Goal: Task Accomplishment & Management: Manage account settings

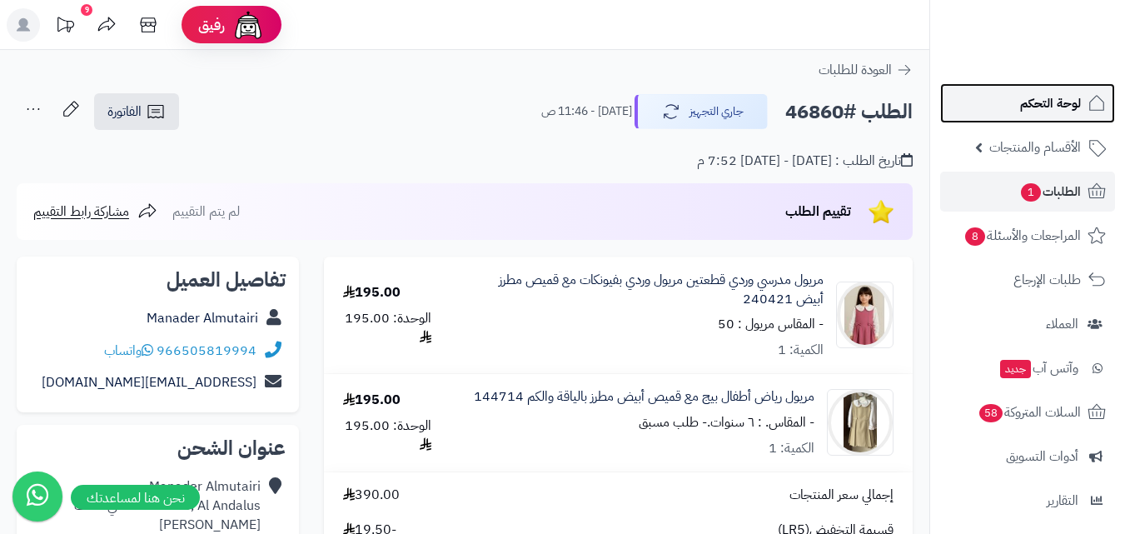
click at [1018, 98] on link "لوحة التحكم" at bounding box center [1027, 103] width 175 height 40
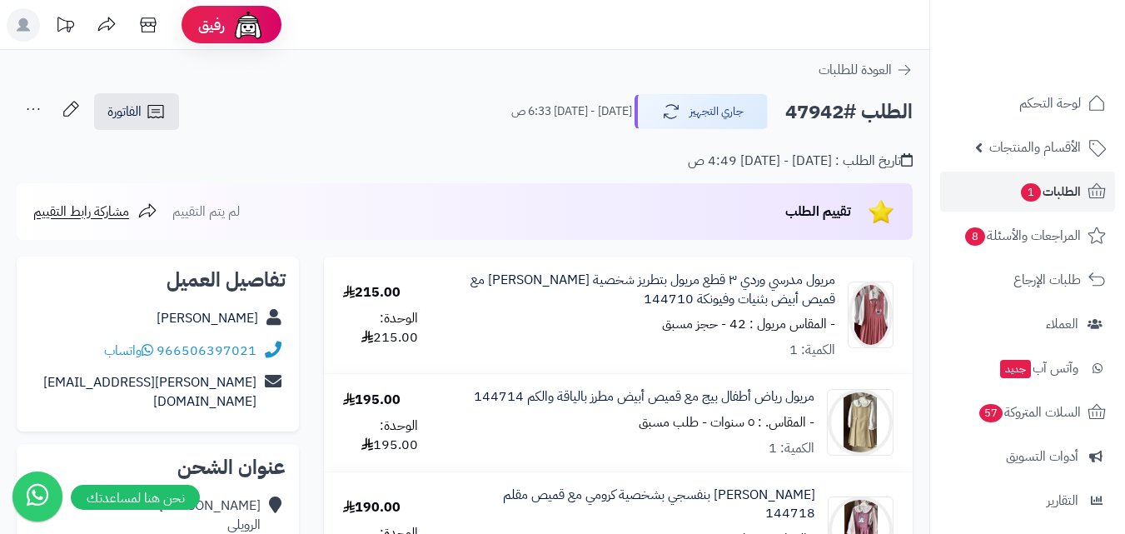
scroll to position [83, 0]
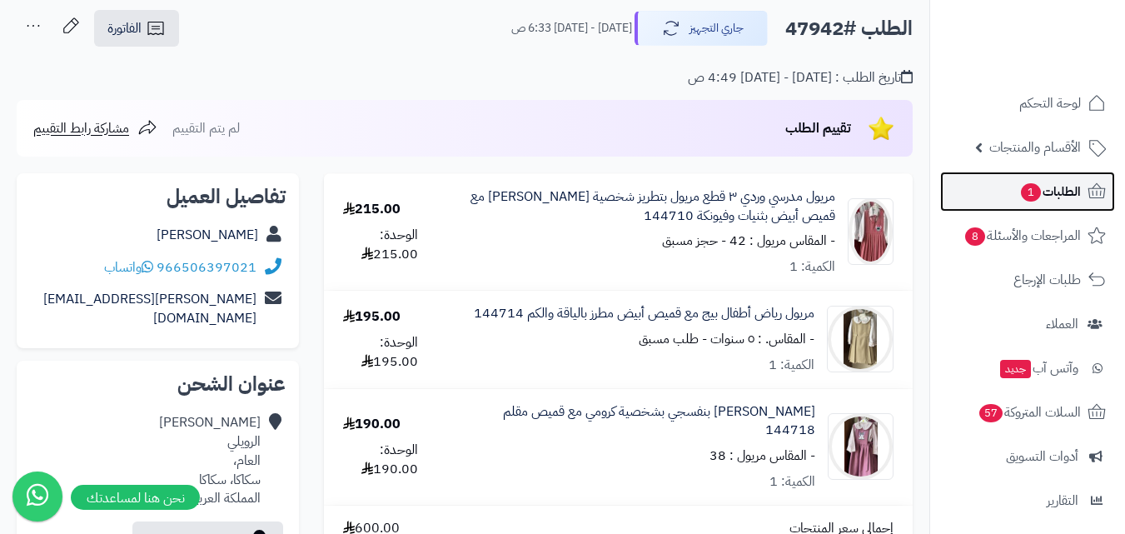
click at [1059, 182] on span "الطلبات 1" at bounding box center [1050, 191] width 62 height 23
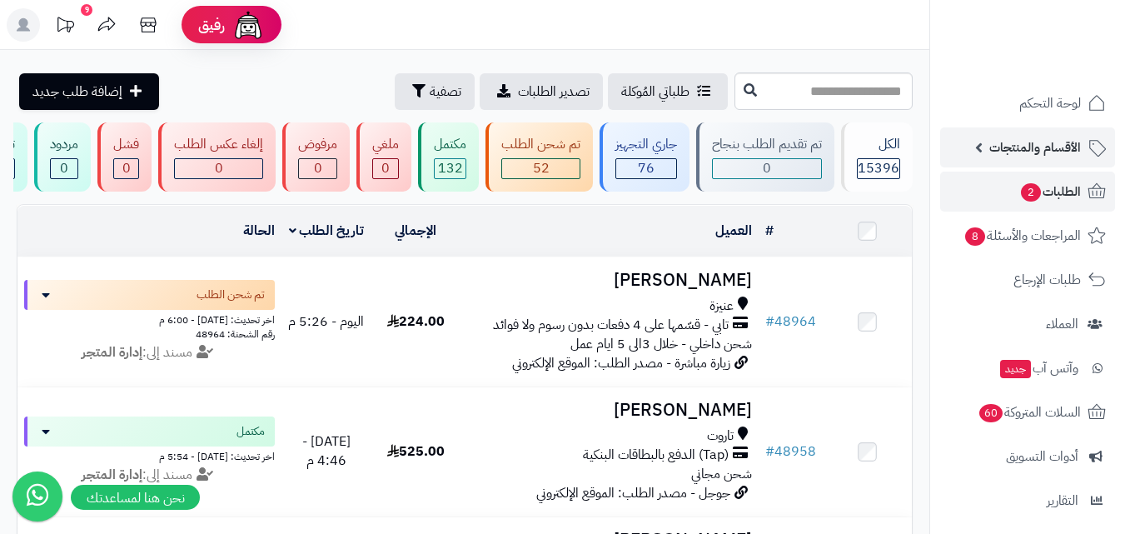
click at [1069, 150] on span "الأقسام والمنتجات" at bounding box center [1035, 147] width 92 height 23
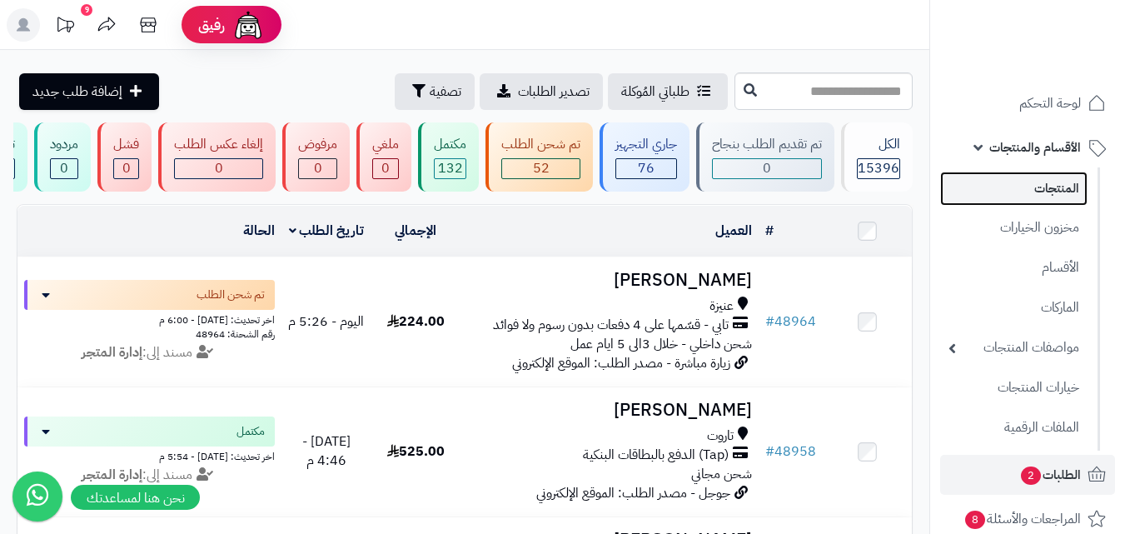
click at [1072, 187] on link "المنتجات" at bounding box center [1013, 189] width 147 height 34
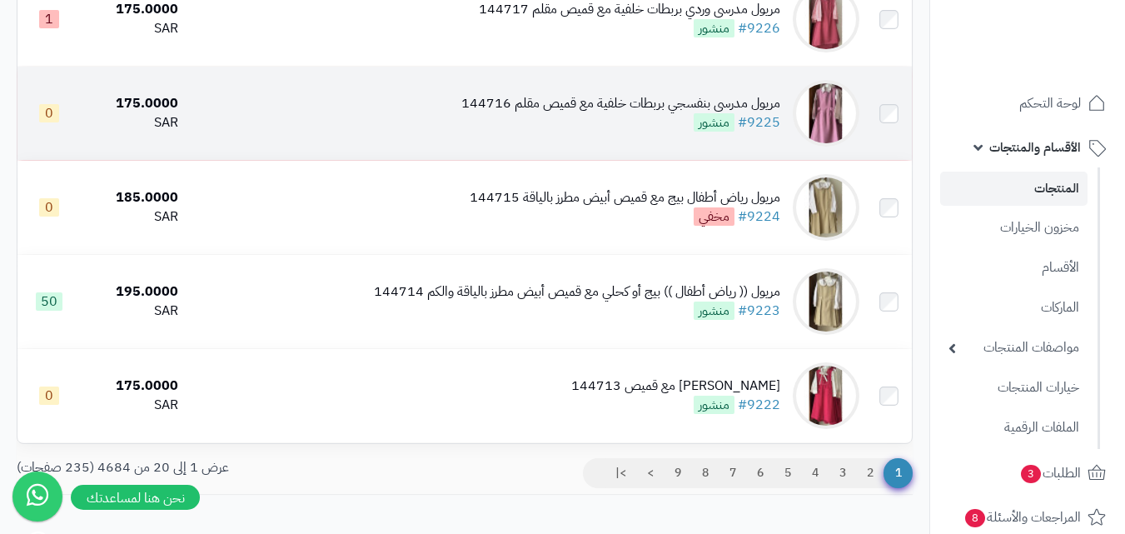
scroll to position [1759, 0]
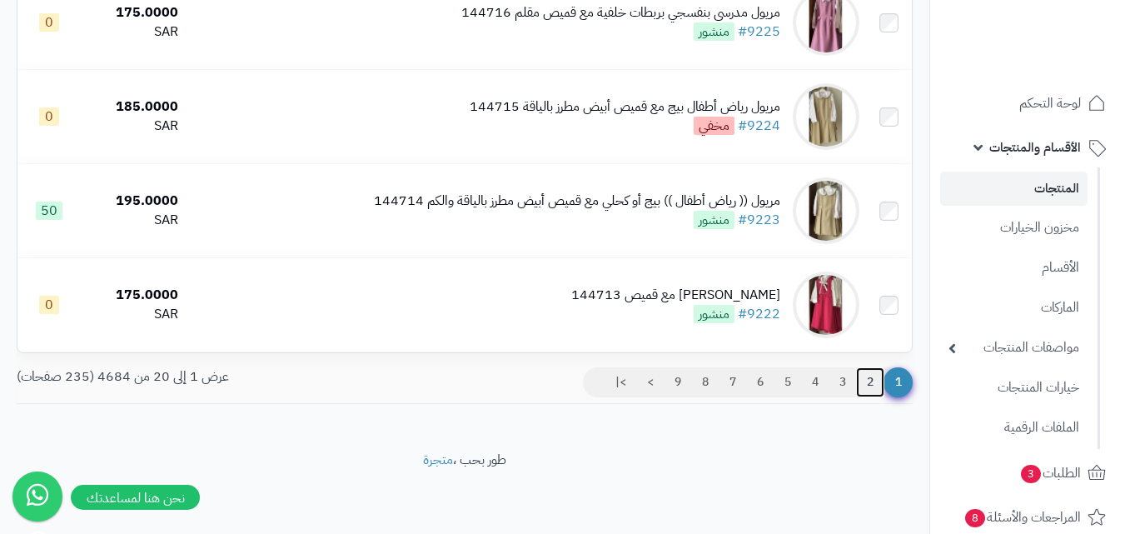
click at [877, 382] on link "2" at bounding box center [870, 382] width 28 height 30
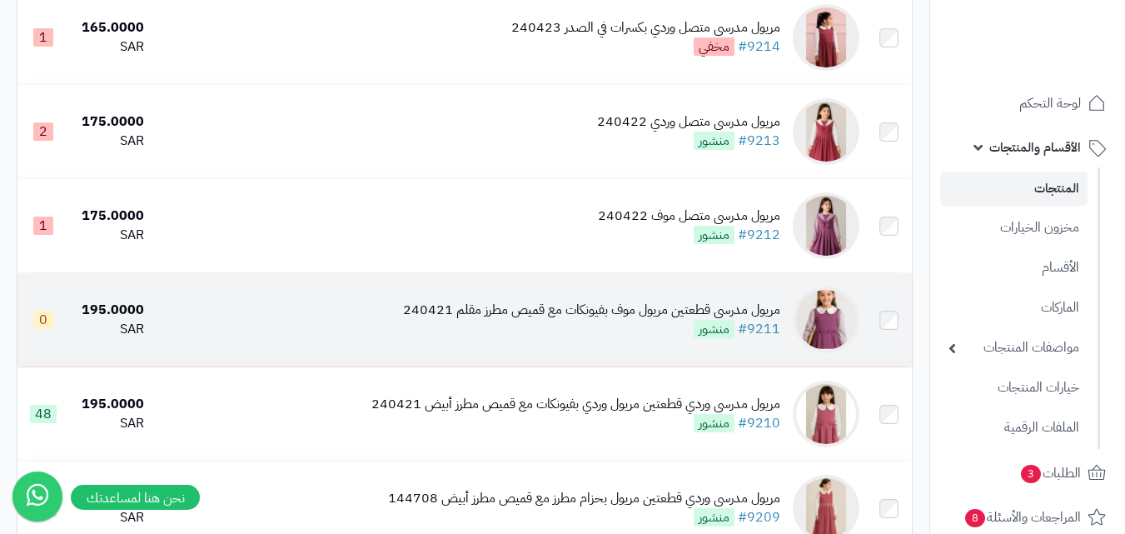
scroll to position [916, 0]
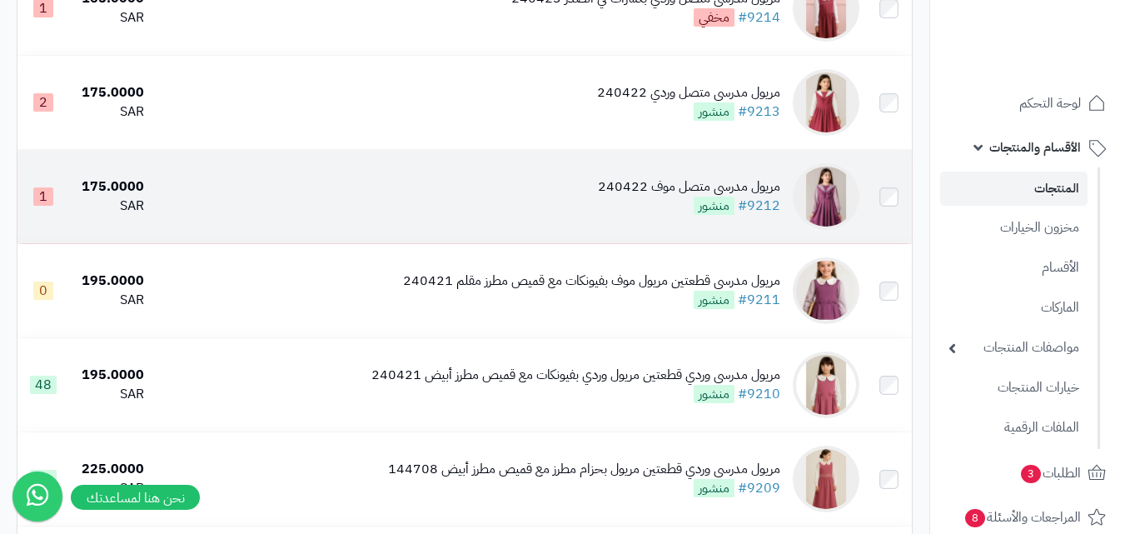
click at [721, 197] on div "مريول مدرسي متصل موف 240422" at bounding box center [689, 186] width 182 height 19
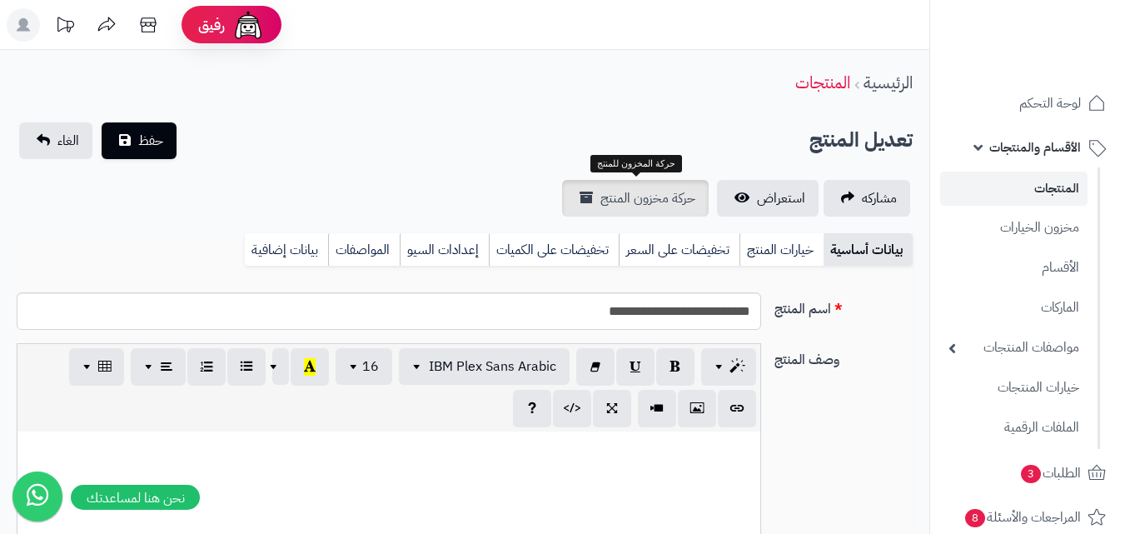
scroll to position [137, 0]
click at [674, 203] on span "حركة مخزون المنتج" at bounding box center [647, 198] width 95 height 20
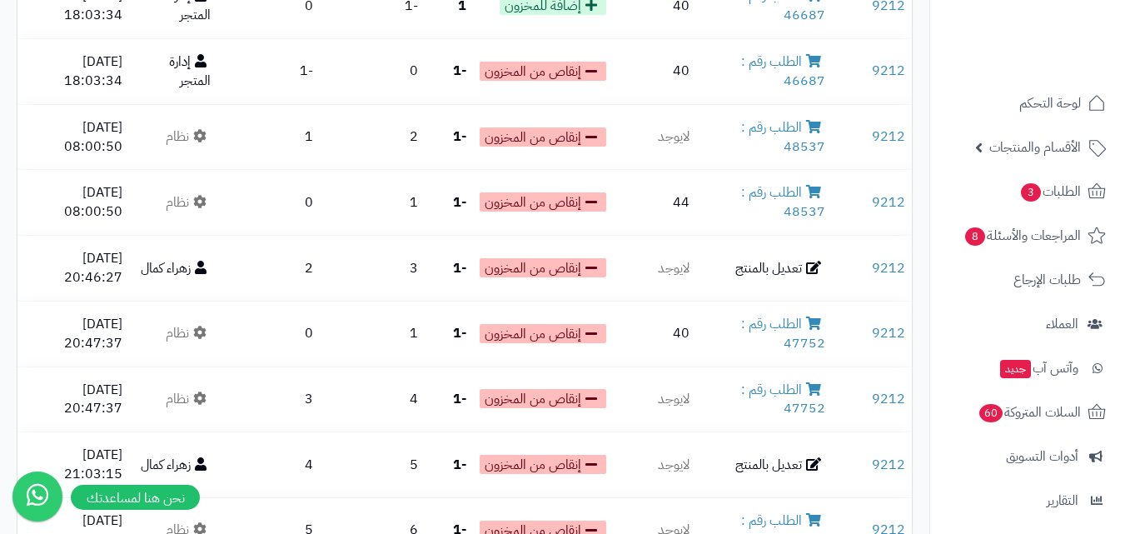
scroll to position [167, 0]
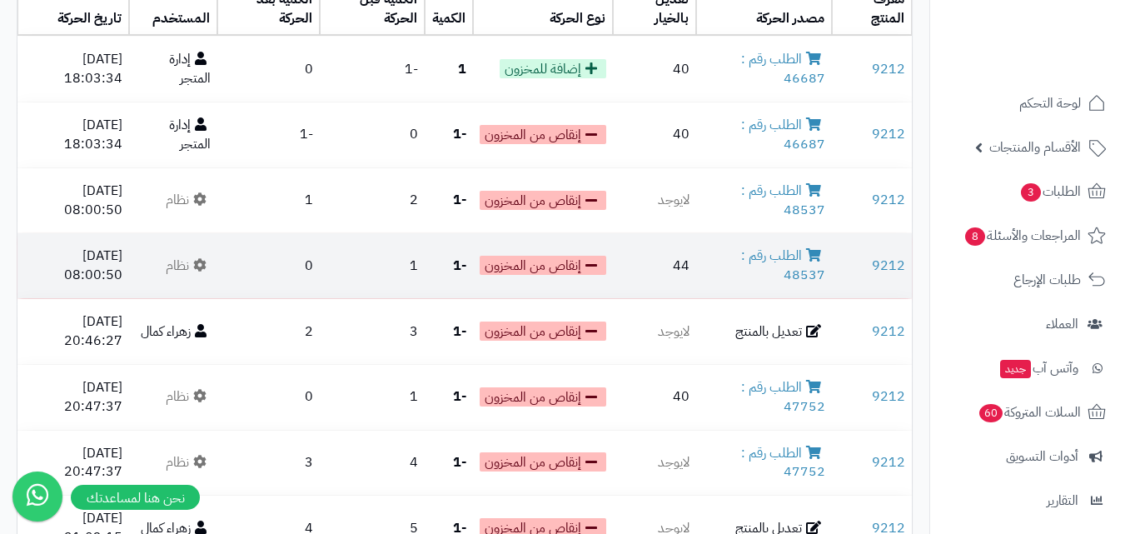
drag, startPoint x: 807, startPoint y: 245, endPoint x: 868, endPoint y: 235, distance: 61.6
click at [868, 235] on td "9212" at bounding box center [872, 265] width 80 height 65
click at [798, 273] on td "الطلب رقم : 48537" at bounding box center [764, 265] width 136 height 65
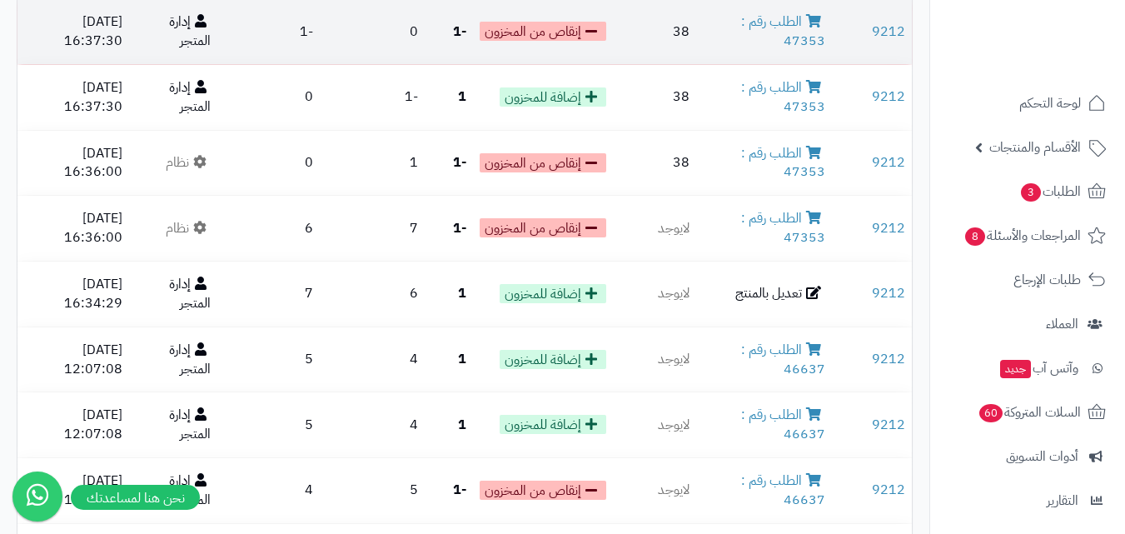
scroll to position [916, 0]
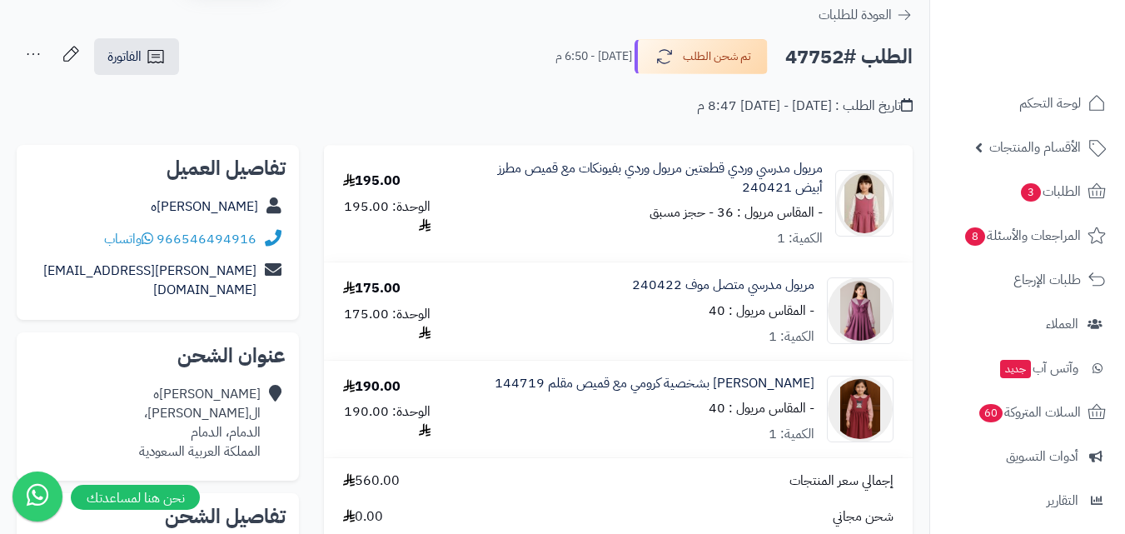
scroll to position [83, 0]
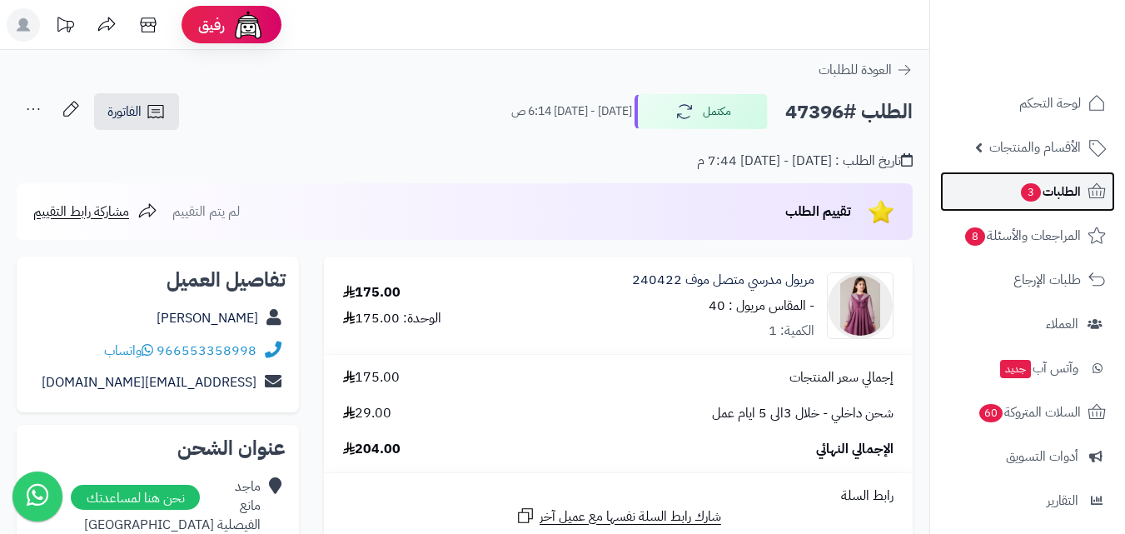
click at [1035, 182] on span "الطلبات 3" at bounding box center [1050, 191] width 62 height 23
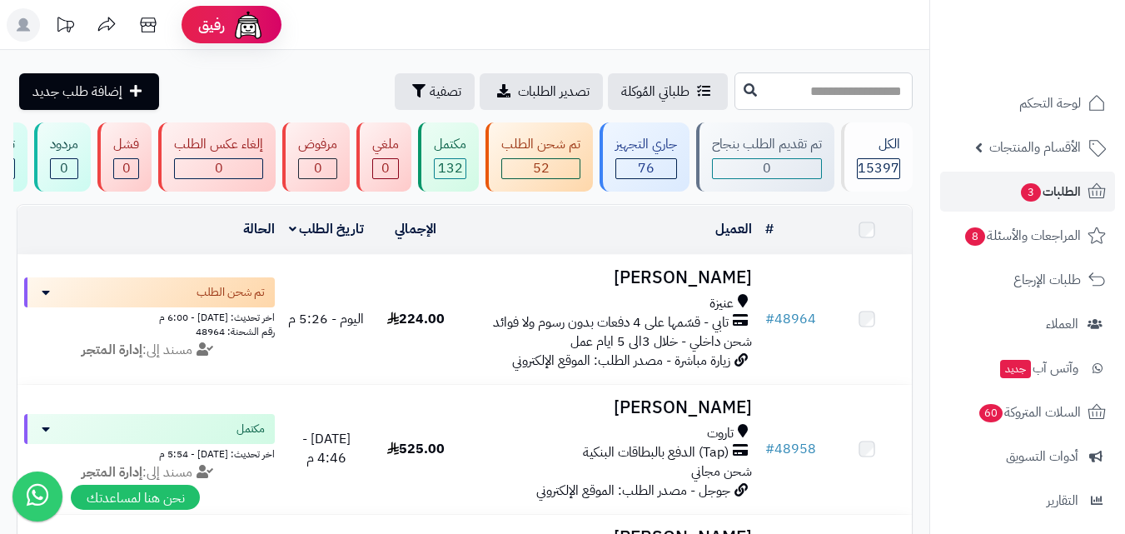
drag, startPoint x: 0, startPoint y: 0, endPoint x: 762, endPoint y: 97, distance: 768.1
click at [762, 97] on input "text" at bounding box center [823, 90] width 178 height 37
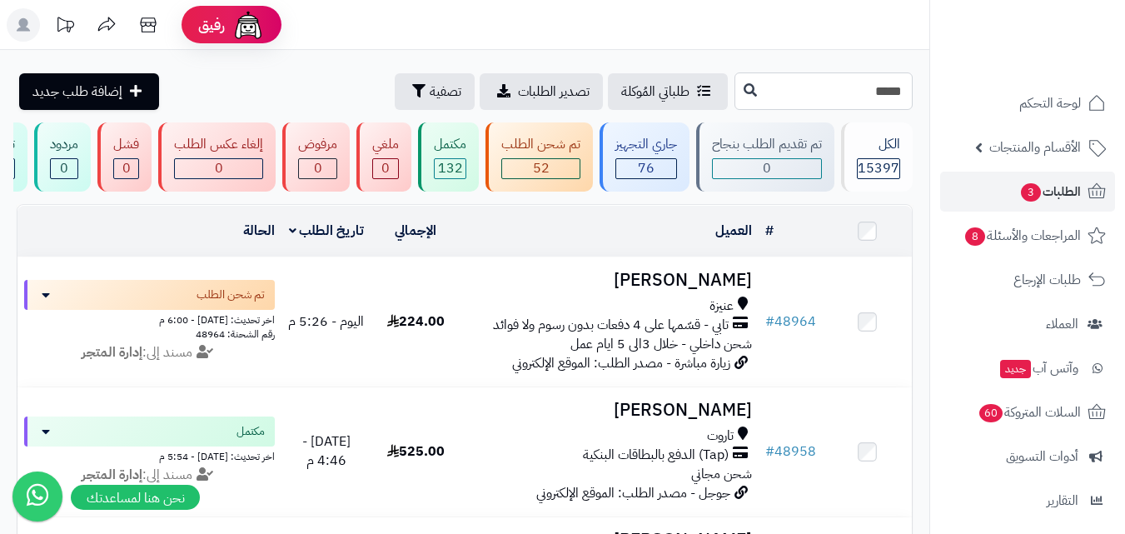
type input "*****"
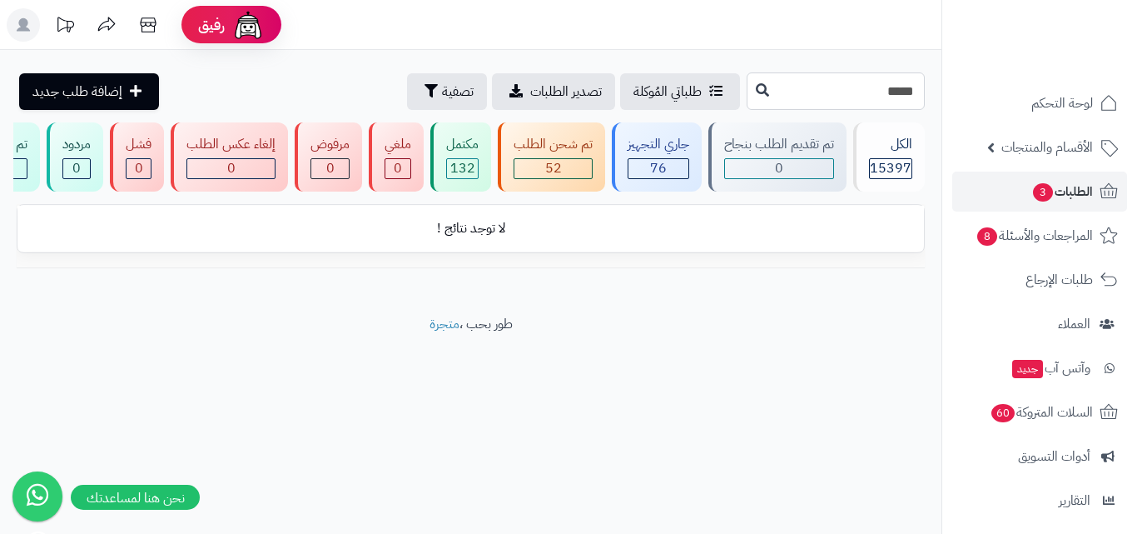
drag, startPoint x: 853, startPoint y: 97, endPoint x: 941, endPoint y: 82, distance: 89.5
click at [941, 82] on div "***** طلباتي المُوكلة تصدير الطلبات تصفية إضافة طلب جديد" at bounding box center [471, 90] width 942 height 37
click at [1067, 147] on span "الأقسام والمنتجات" at bounding box center [1048, 147] width 92 height 23
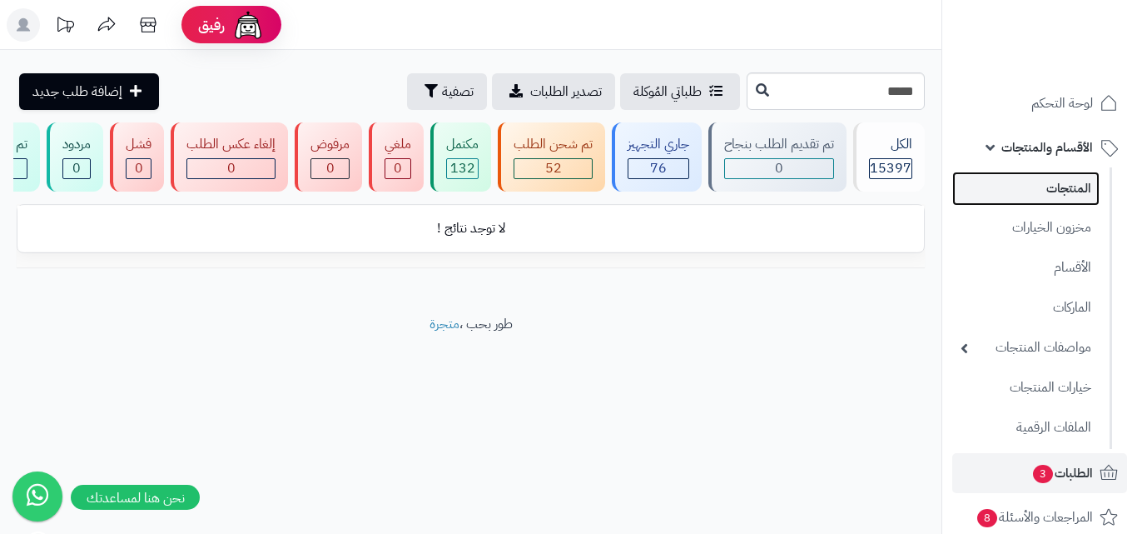
click at [1063, 191] on link "المنتجات" at bounding box center [1026, 189] width 147 height 34
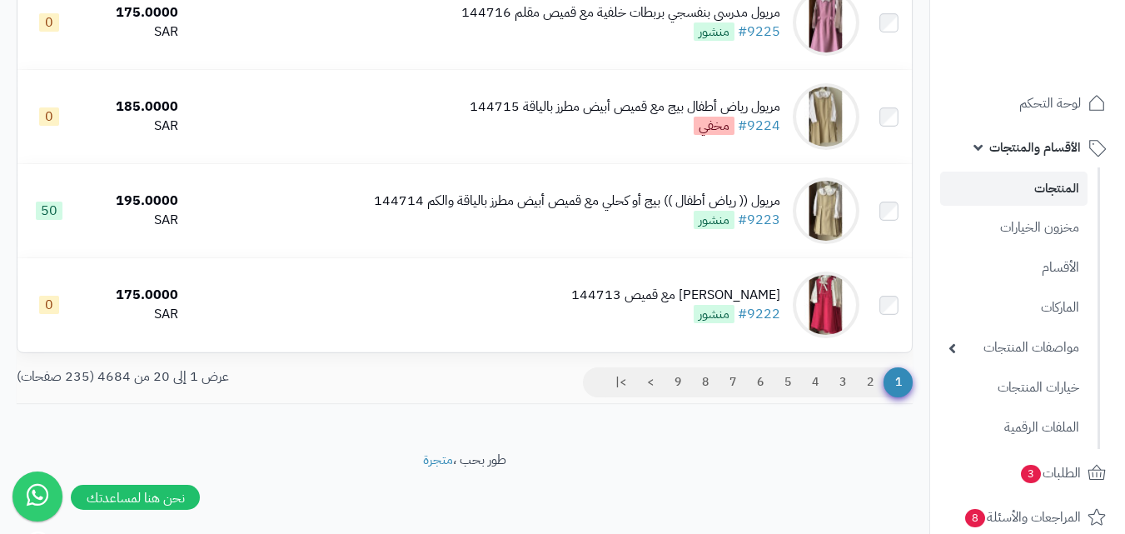
scroll to position [1759, 0]
click at [878, 389] on link "2" at bounding box center [870, 382] width 28 height 30
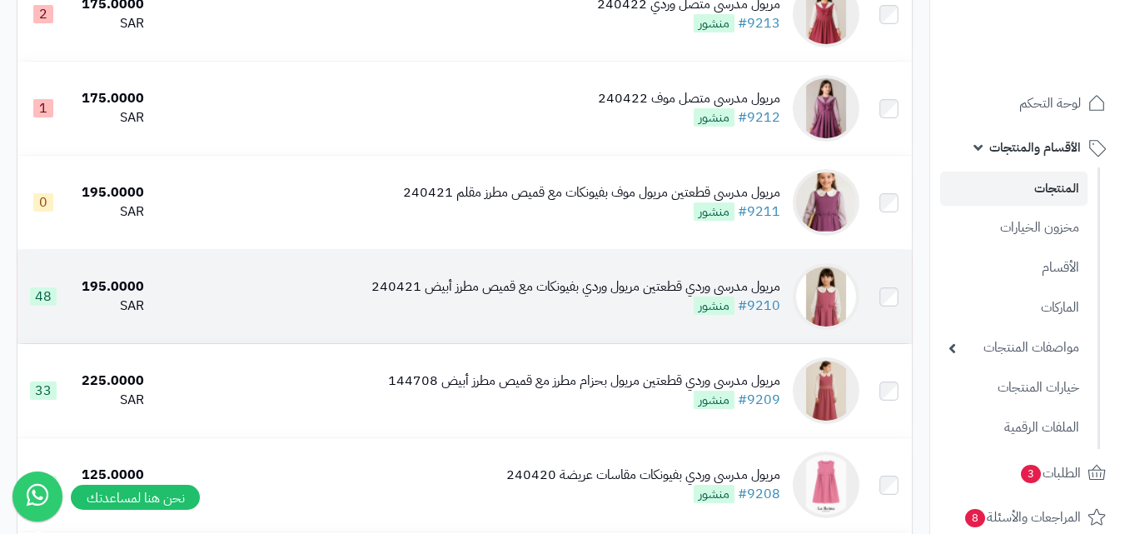
scroll to position [999, 0]
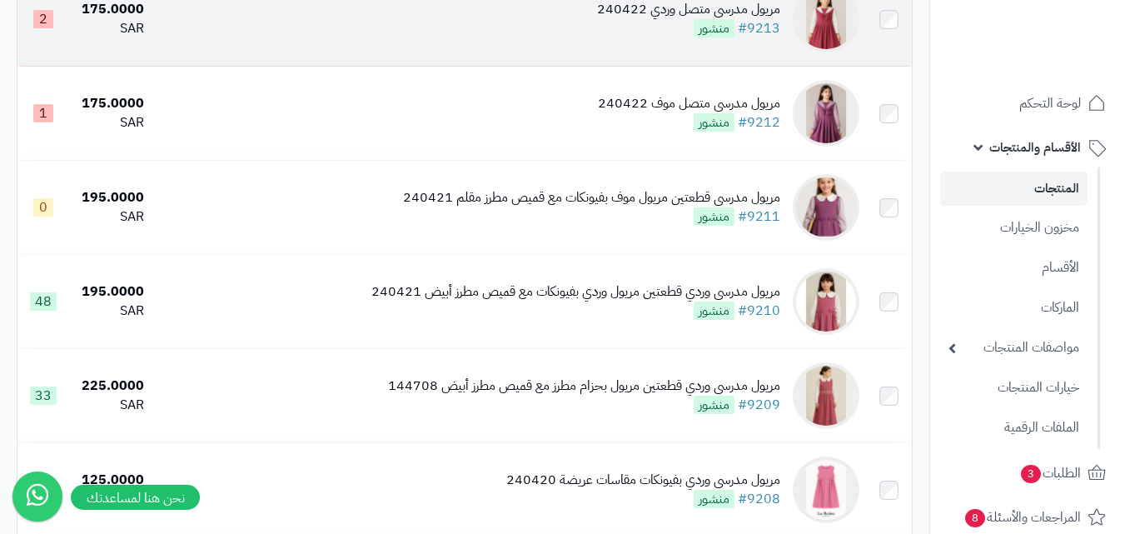
click at [734, 53] on td "مريول مدرسي متصل وردي 240422 #9213 منشور" at bounding box center [508, 19] width 714 height 93
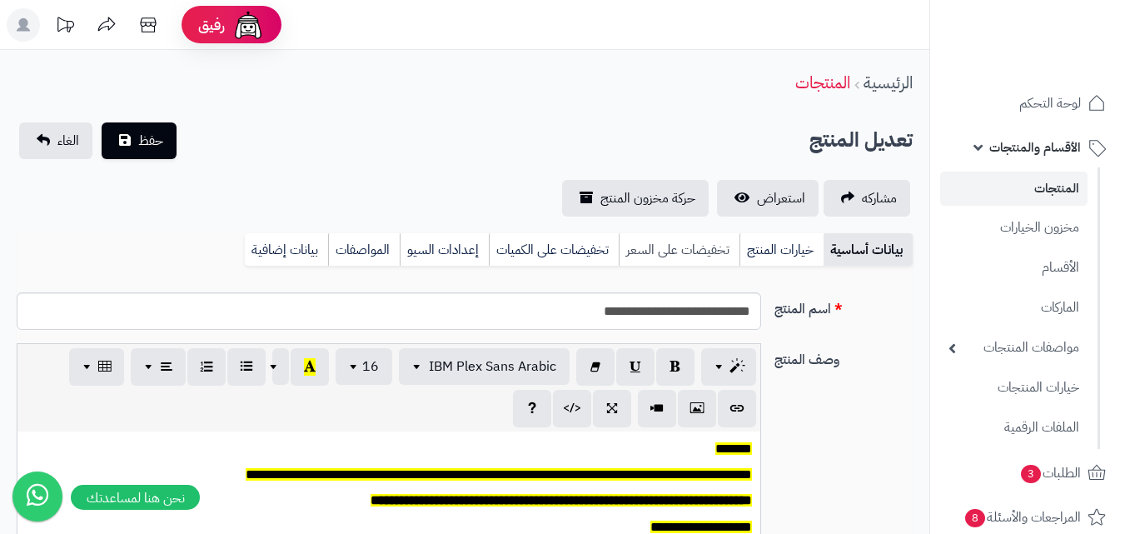
scroll to position [137, 0]
click at [749, 195] on link "استعراض" at bounding box center [768, 198] width 102 height 37
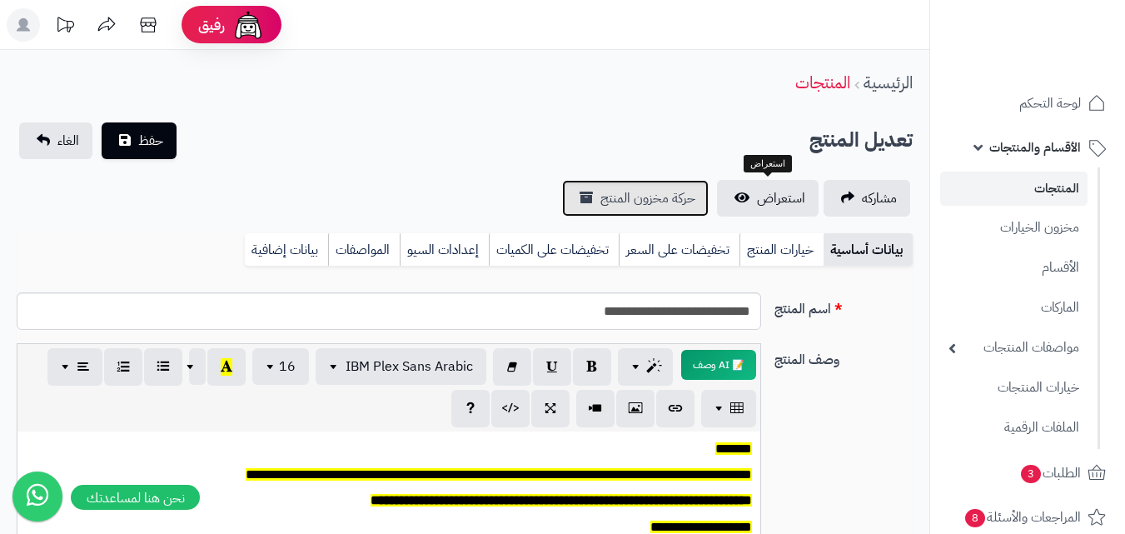
click at [672, 185] on link "حركة مخزون المنتج" at bounding box center [635, 198] width 147 height 37
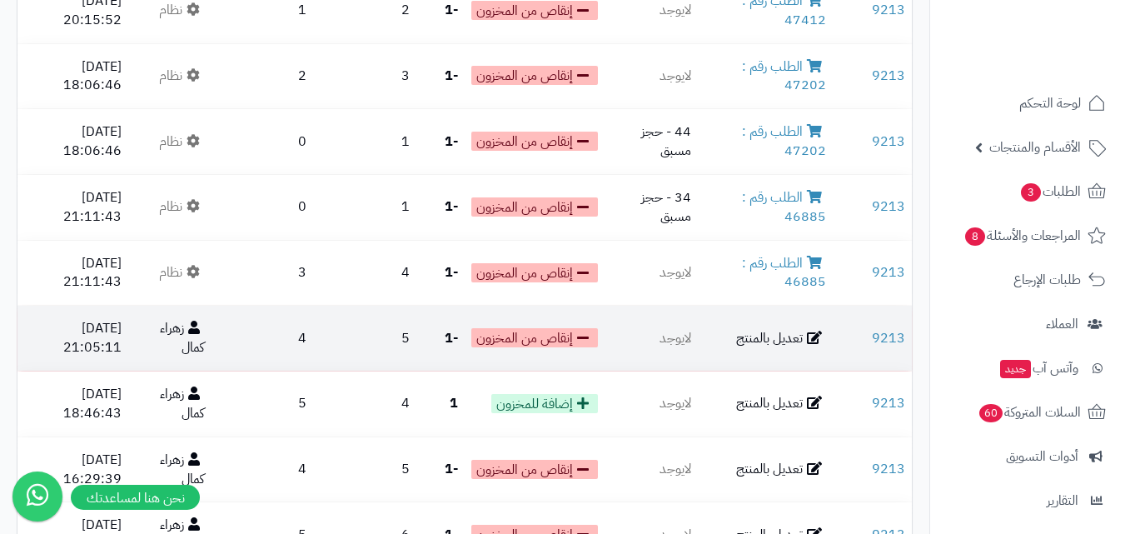
scroll to position [1162, 0]
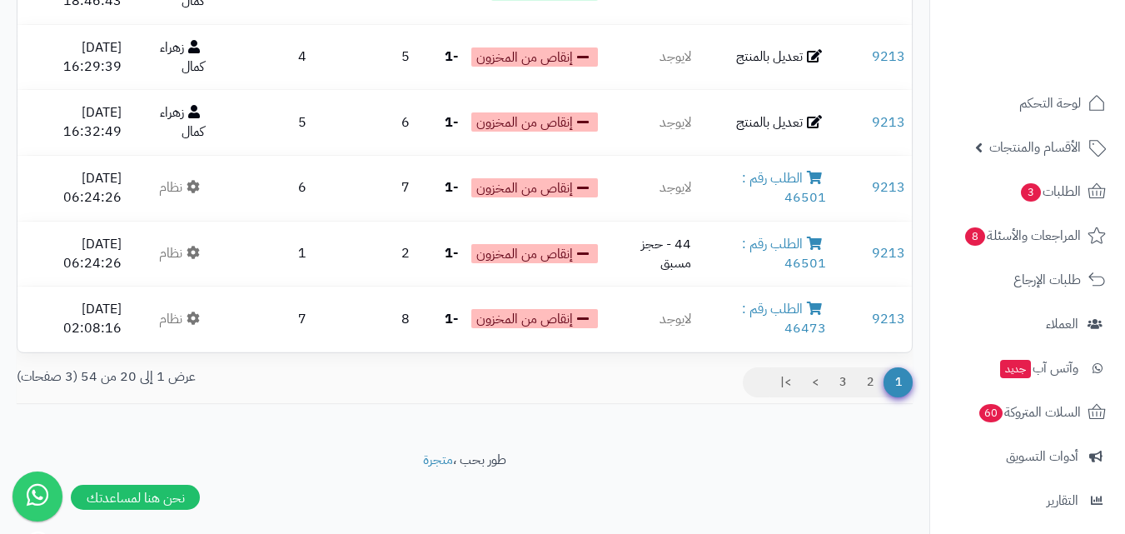
drag, startPoint x: 783, startPoint y: 254, endPoint x: 829, endPoint y: 402, distance: 155.1
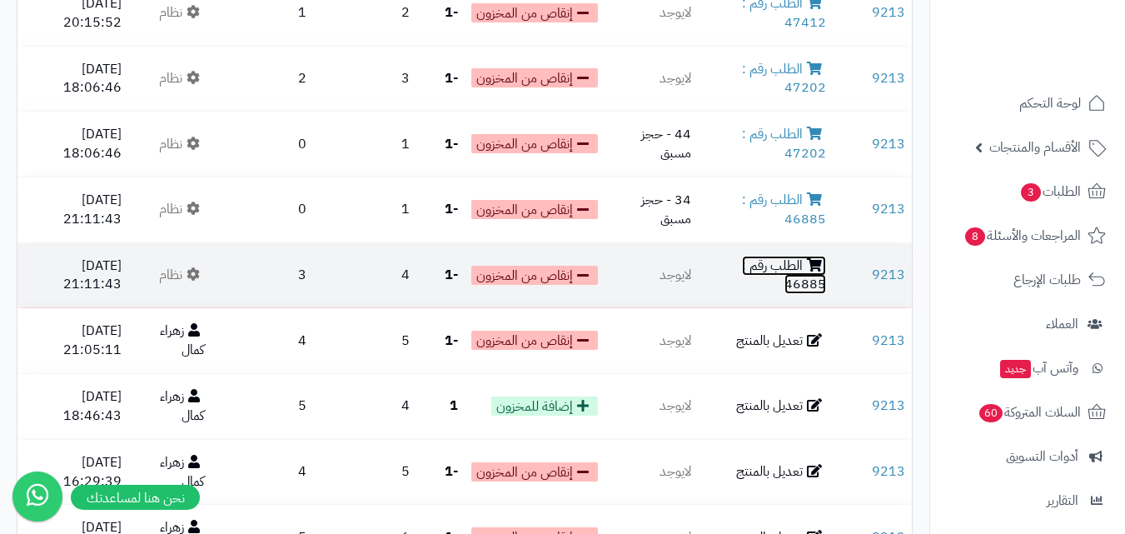
scroll to position [745, 0]
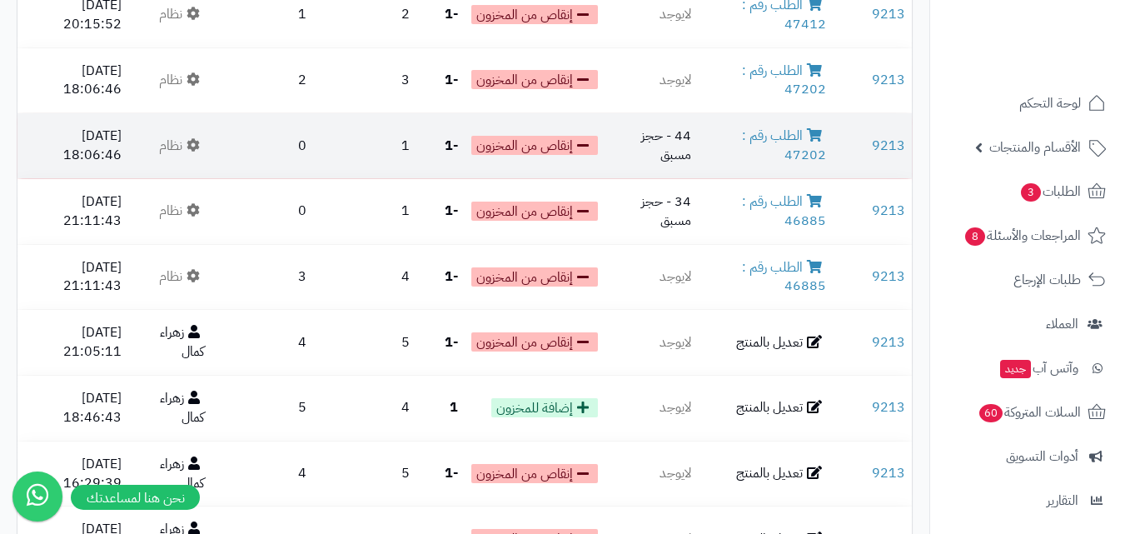
drag, startPoint x: 794, startPoint y: 140, endPoint x: 768, endPoint y: 154, distance: 29.4
click at [768, 154] on td "الطلب رقم : 47202" at bounding box center [765, 145] width 135 height 65
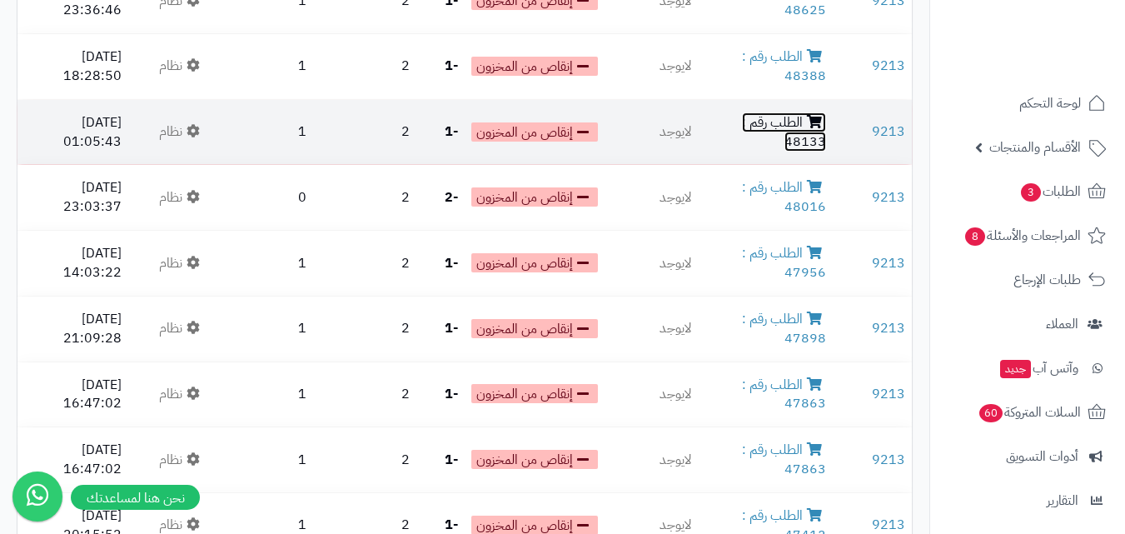
scroll to position [162, 0]
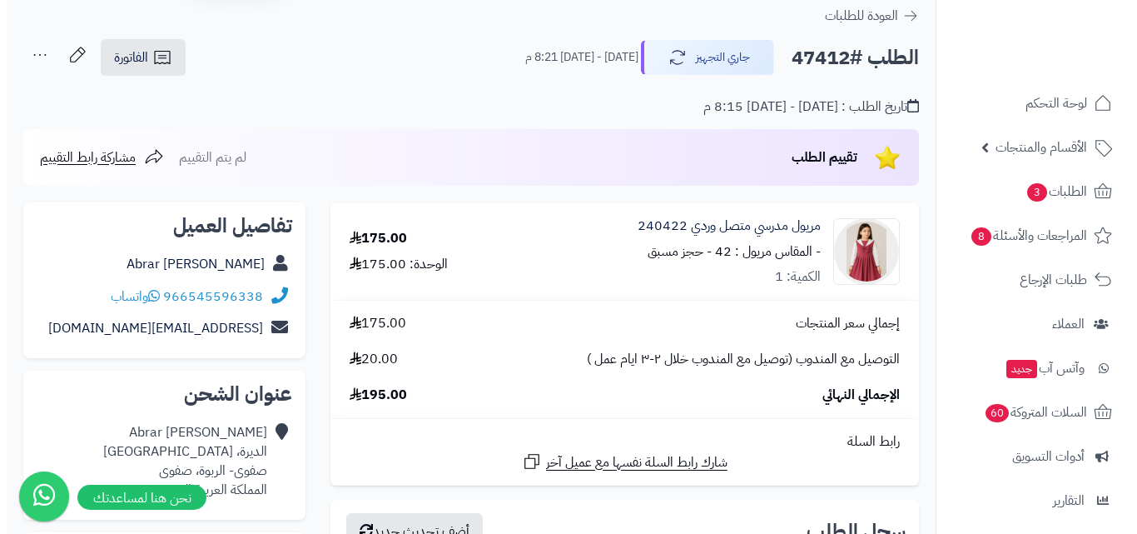
scroll to position [83, 0]
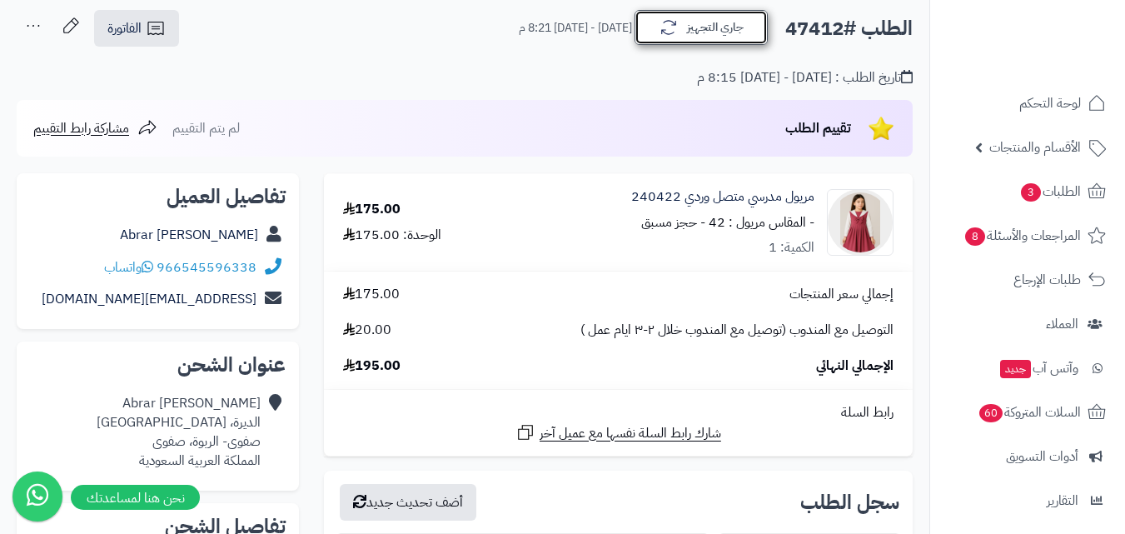
click at [694, 31] on button "جاري التجهيز" at bounding box center [701, 27] width 133 height 35
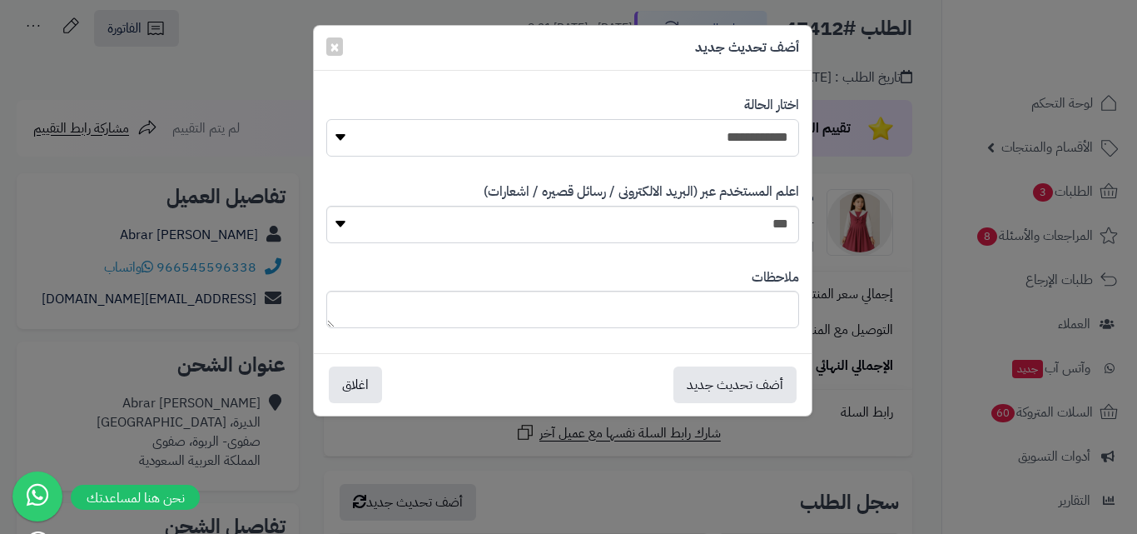
click at [756, 142] on select "**********" at bounding box center [562, 137] width 473 height 37
select select "*"
click at [326, 119] on select "**********" at bounding box center [562, 137] width 473 height 37
click at [764, 390] on button "أضف تحديث جديد" at bounding box center [735, 384] width 123 height 37
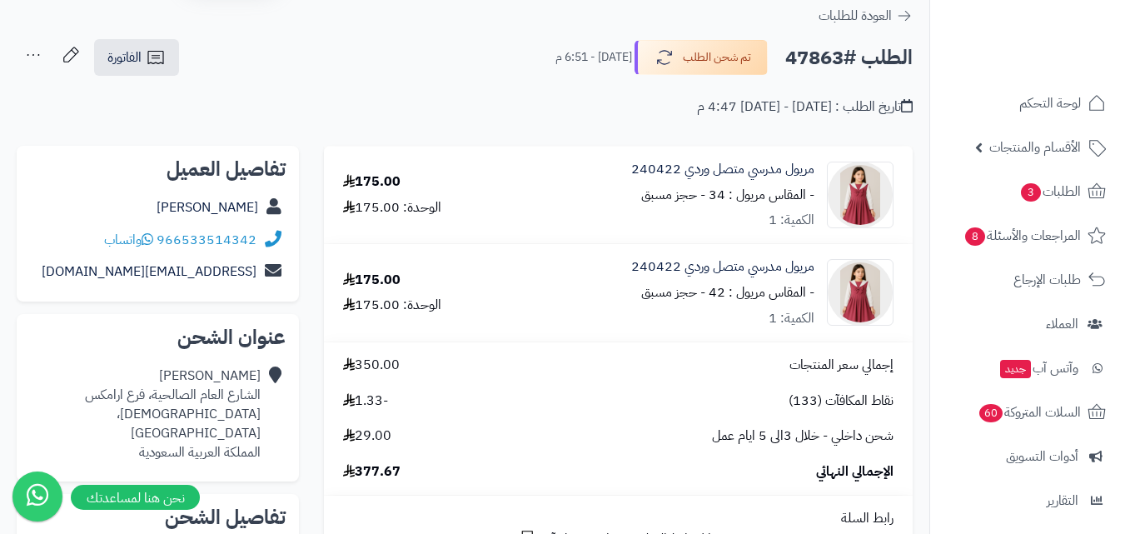
scroll to position [83, 0]
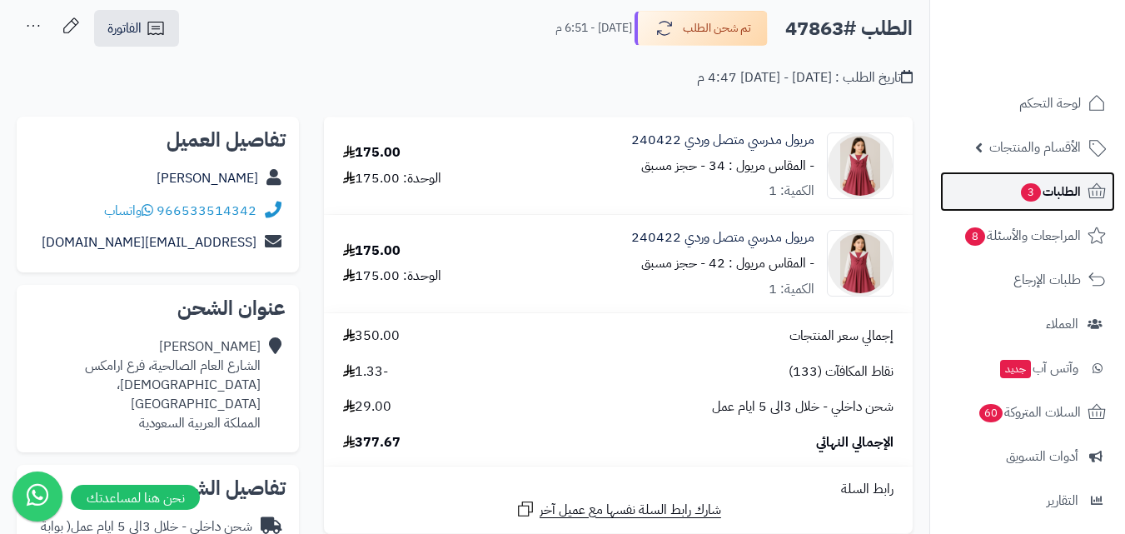
click at [1012, 187] on link "الطلبات 3" at bounding box center [1027, 192] width 175 height 40
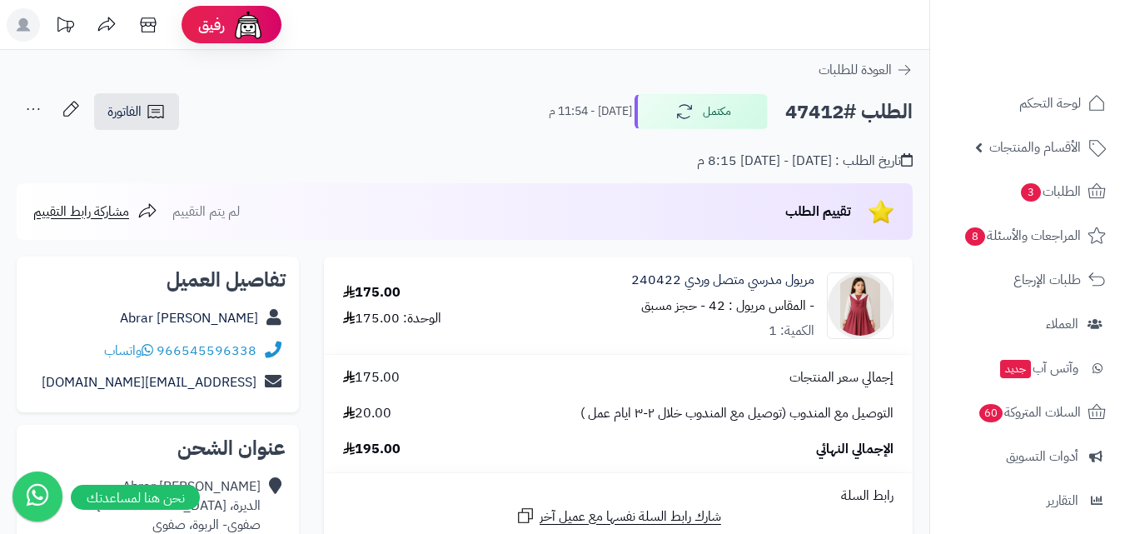
scroll to position [83, 0]
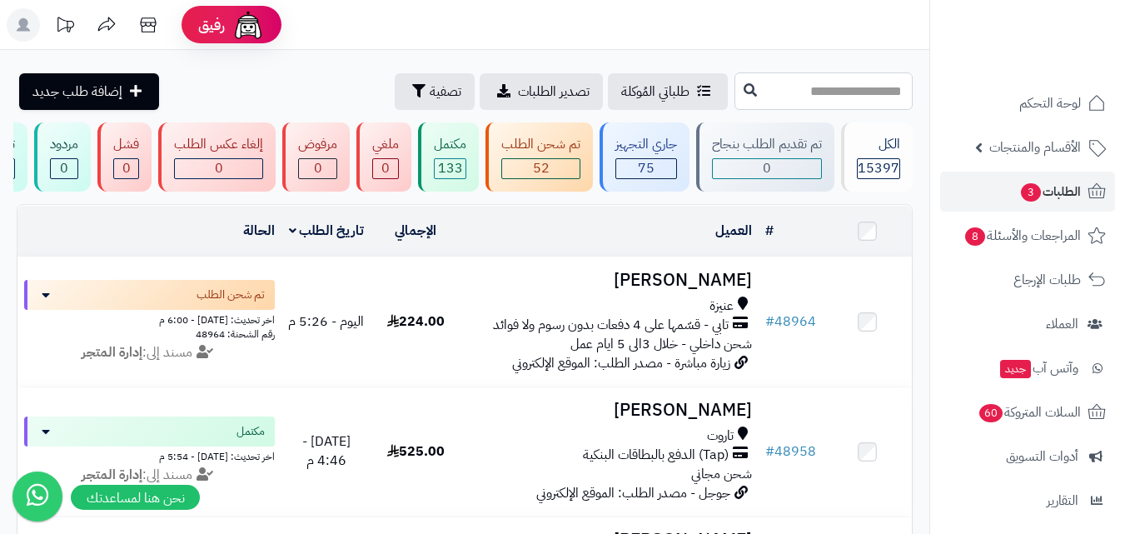
drag, startPoint x: 849, startPoint y: 100, endPoint x: 853, endPoint y: 79, distance: 21.2
click at [853, 92] on input "text" at bounding box center [823, 90] width 178 height 37
type input "*****"
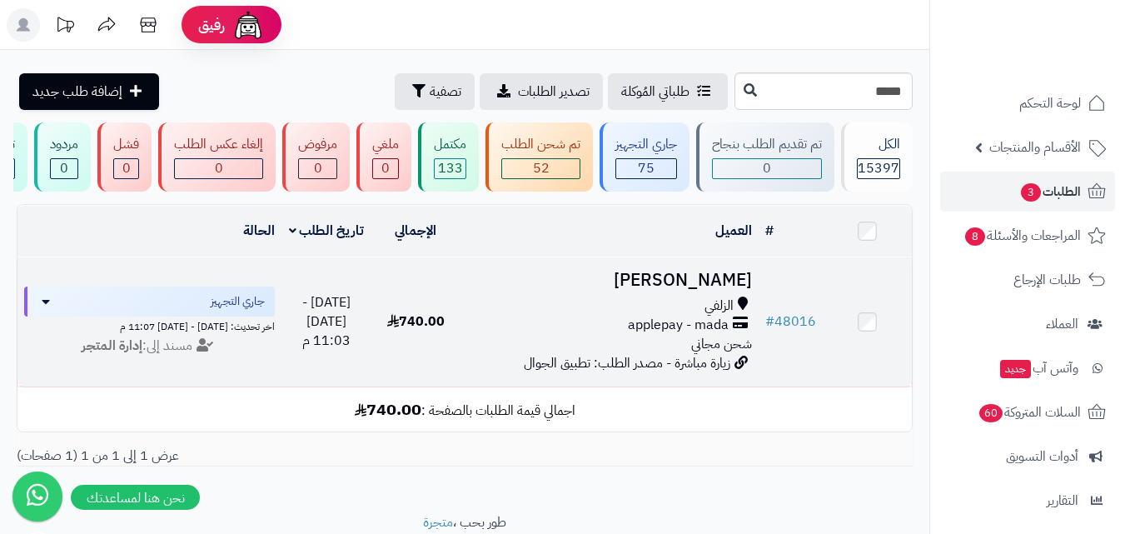
click at [626, 316] on div "الزلفي" at bounding box center [609, 305] width 285 height 19
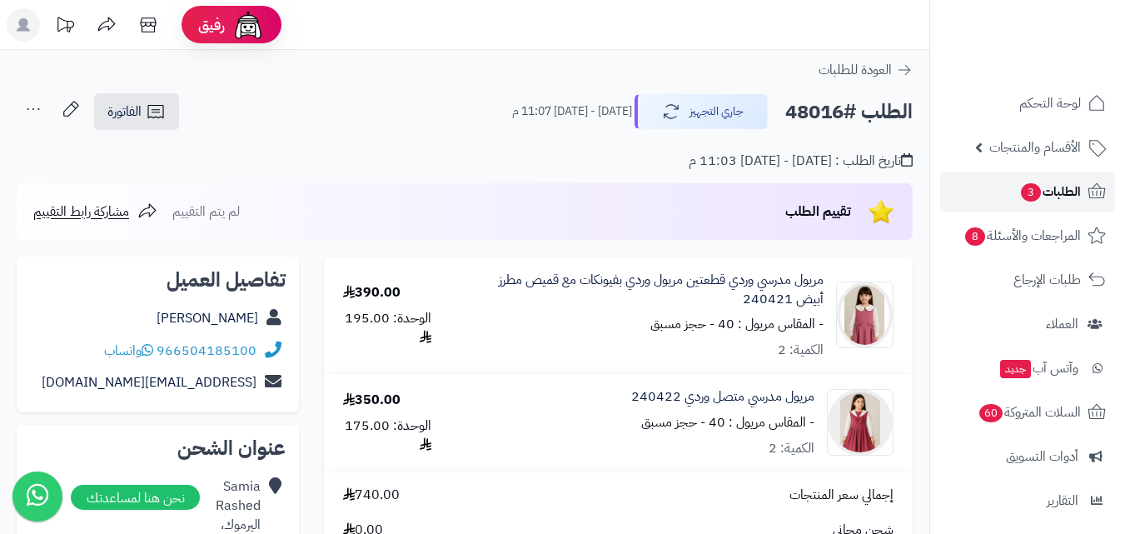
click at [1062, 181] on span "الطلبات 3" at bounding box center [1050, 191] width 62 height 23
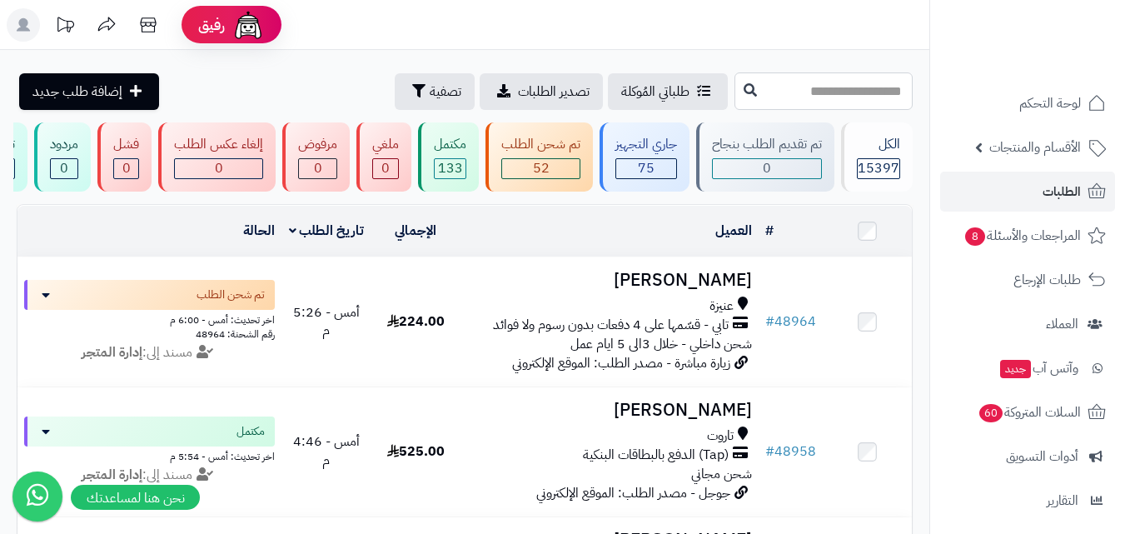
click at [807, 105] on input "text" at bounding box center [823, 90] width 178 height 37
type input "*****"
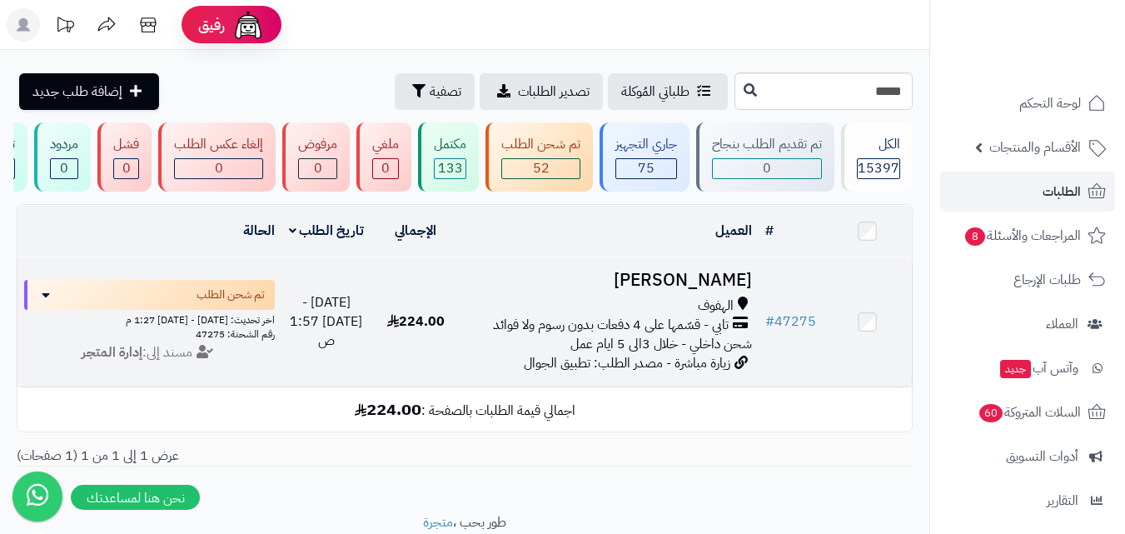
click at [576, 290] on h3 "Rabab Ahmed" at bounding box center [609, 280] width 285 height 19
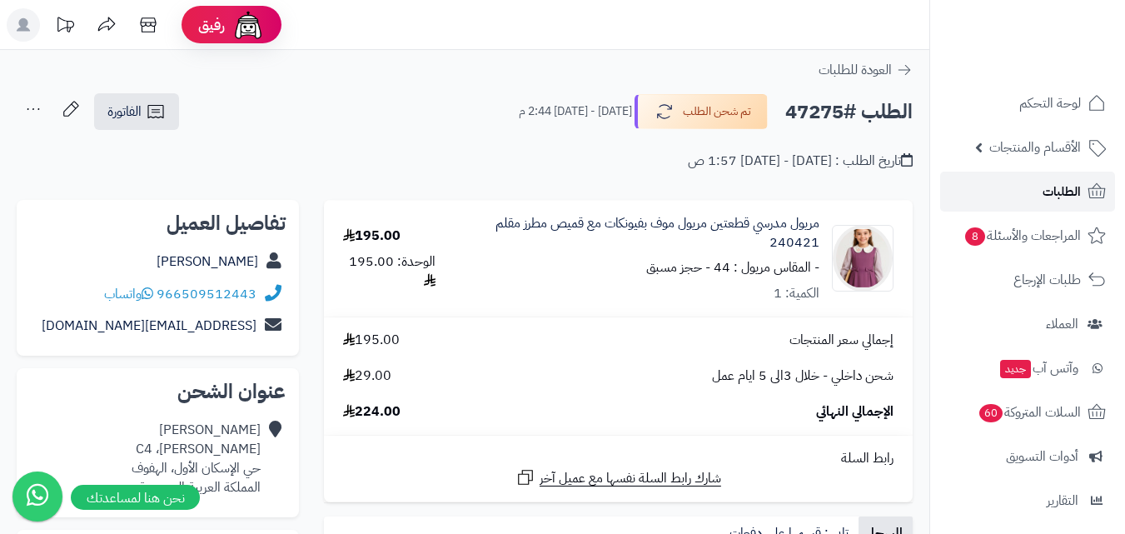
click at [1042, 180] on link "الطلبات" at bounding box center [1027, 192] width 175 height 40
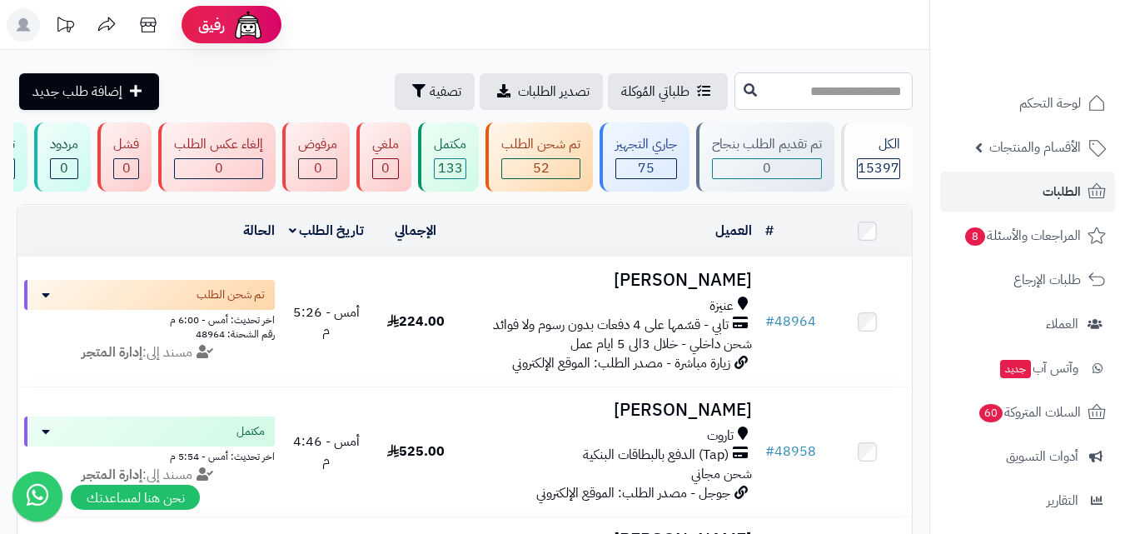
click at [818, 96] on input "text" at bounding box center [823, 90] width 178 height 37
type input "*****"
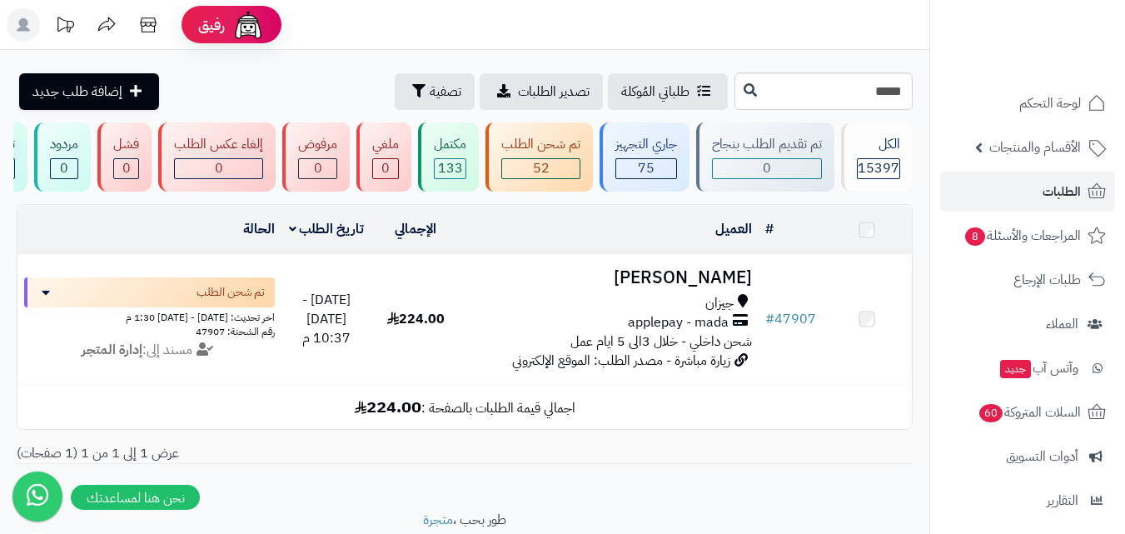
click at [702, 308] on div "جيزان" at bounding box center [609, 303] width 285 height 19
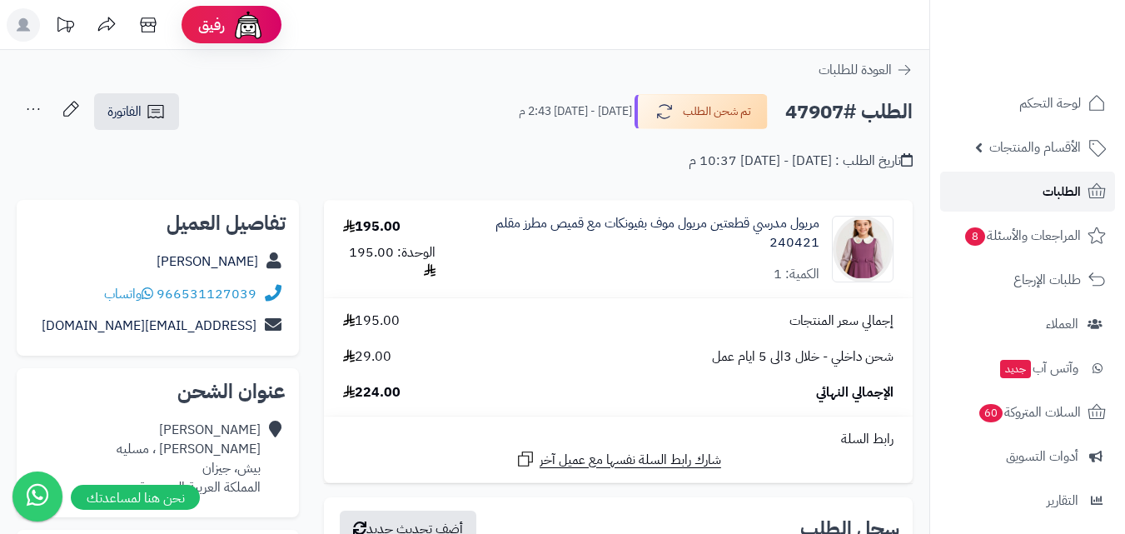
click at [1033, 187] on link "الطلبات" at bounding box center [1027, 192] width 175 height 40
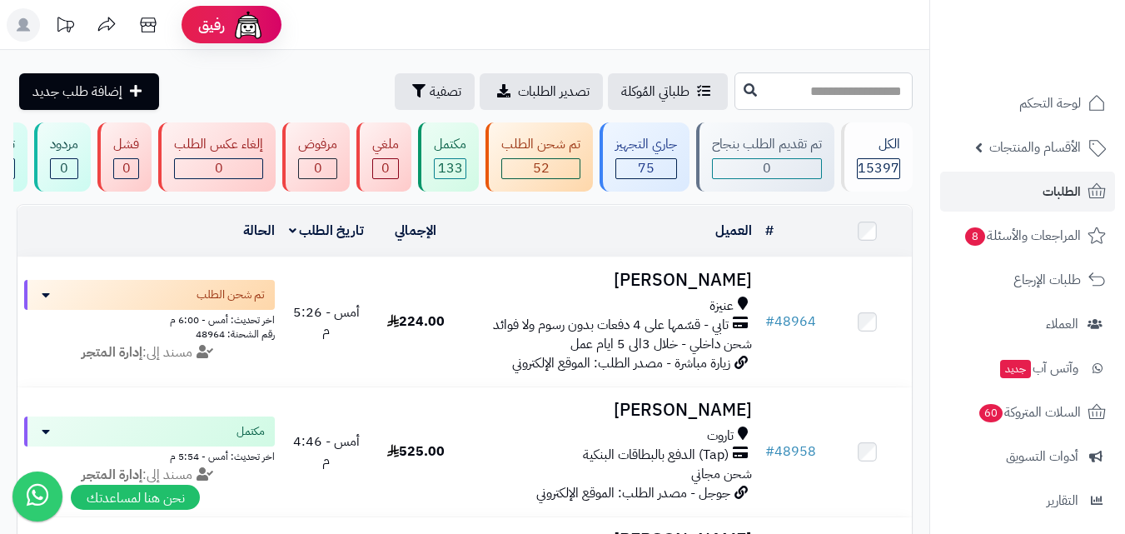
click at [824, 89] on input "text" at bounding box center [823, 90] width 178 height 37
type input "*****"
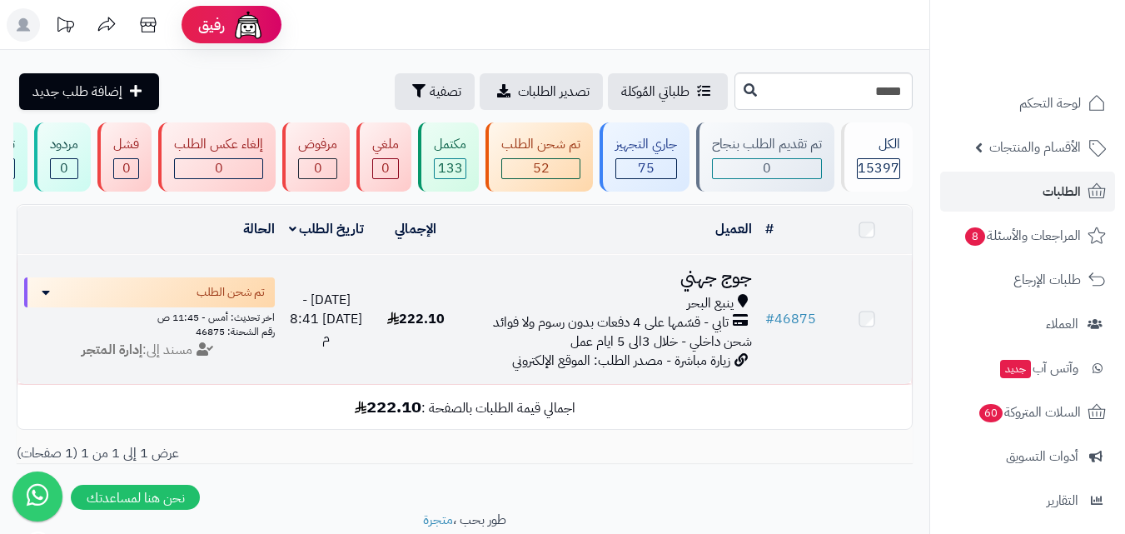
click at [702, 310] on span "ينبع البحر" at bounding box center [710, 303] width 47 height 19
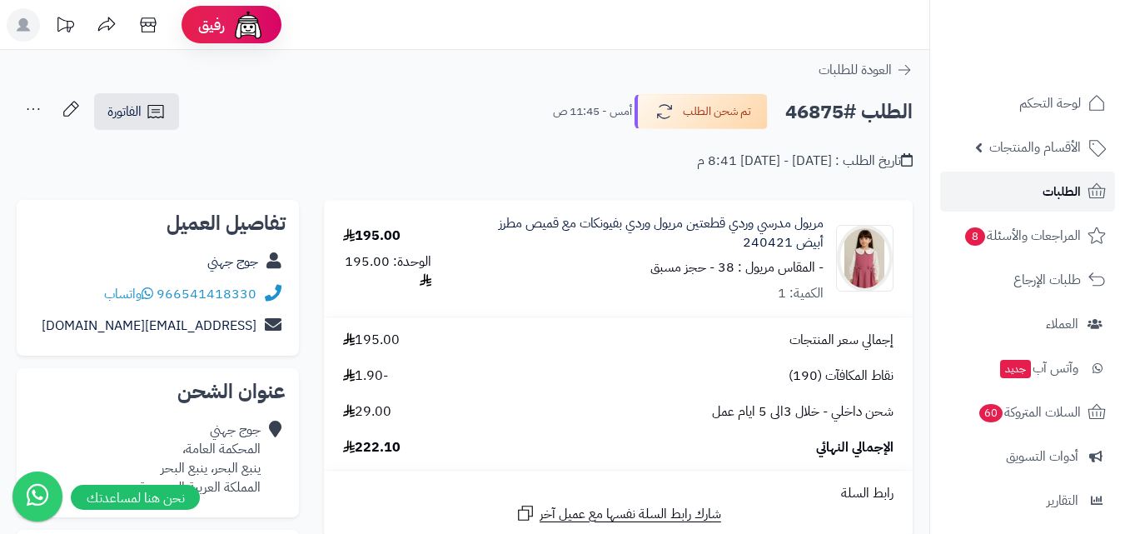
click at [994, 192] on link "الطلبات" at bounding box center [1027, 192] width 175 height 40
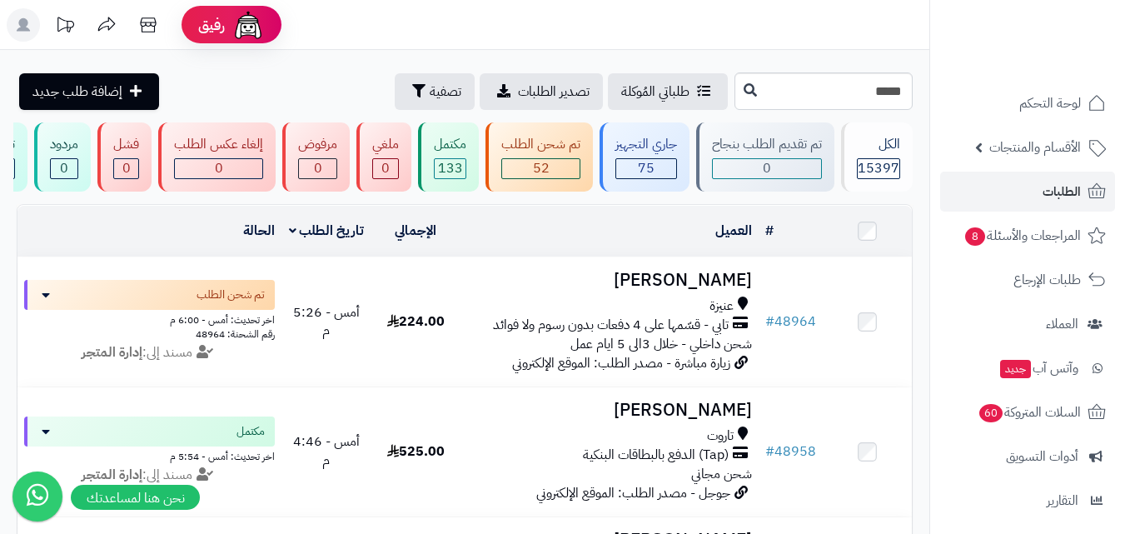
type input "*****"
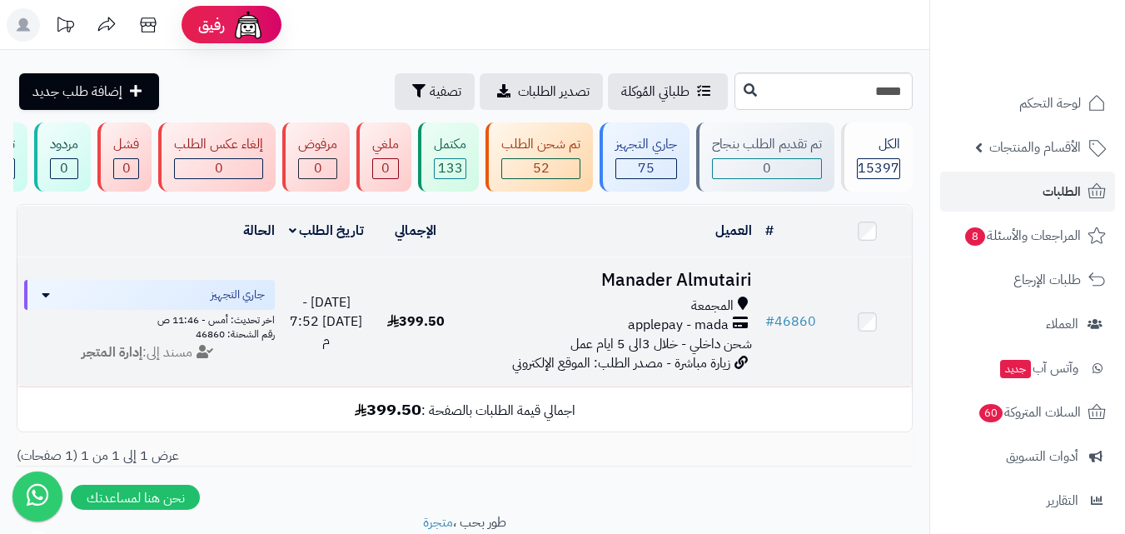
click at [682, 326] on span "applepay - mada" at bounding box center [678, 325] width 101 height 19
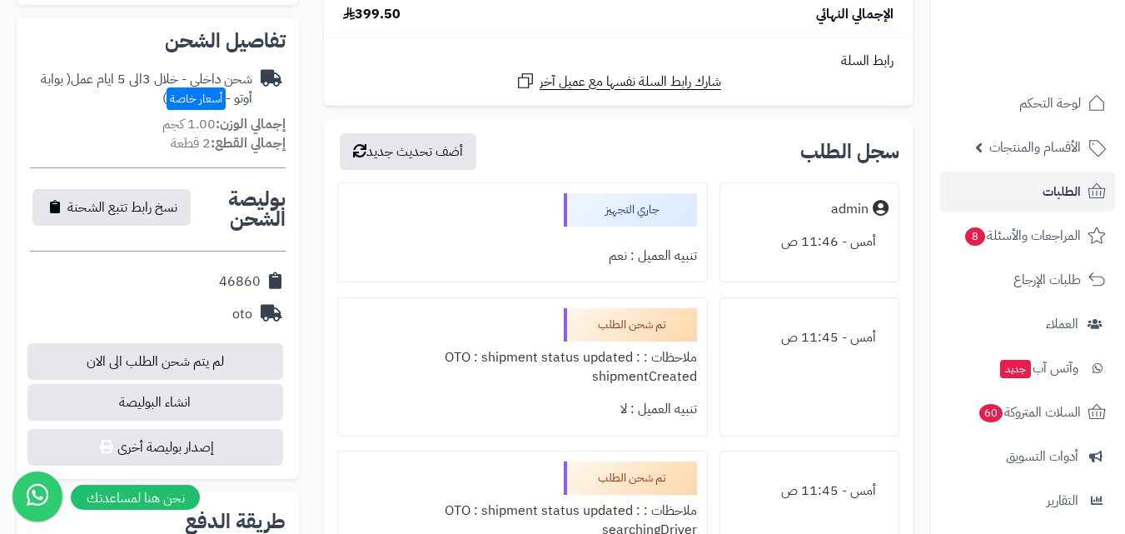
scroll to position [416, 0]
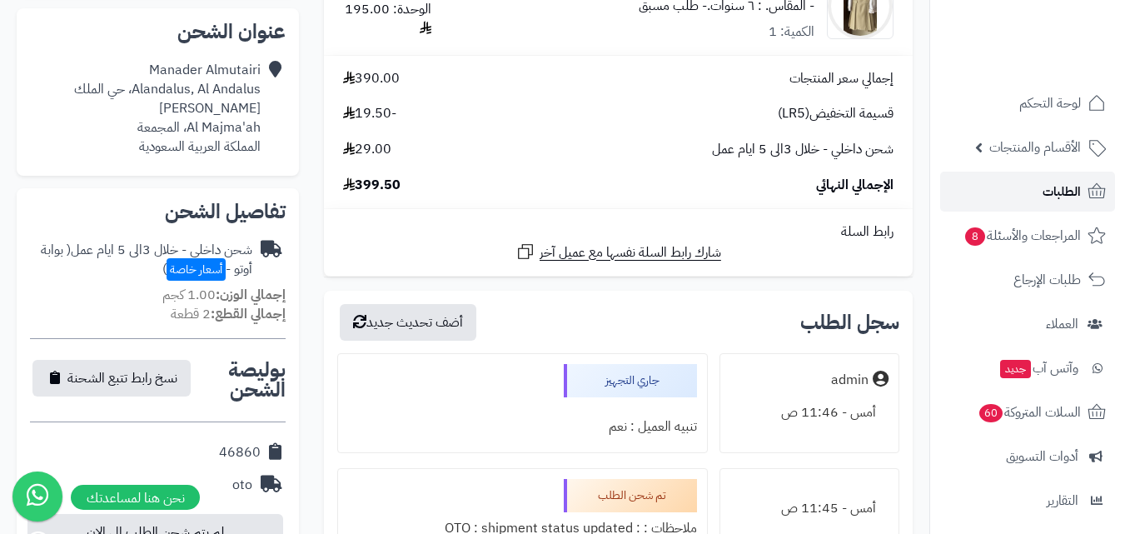
click at [996, 202] on link "الطلبات" at bounding box center [1027, 192] width 175 height 40
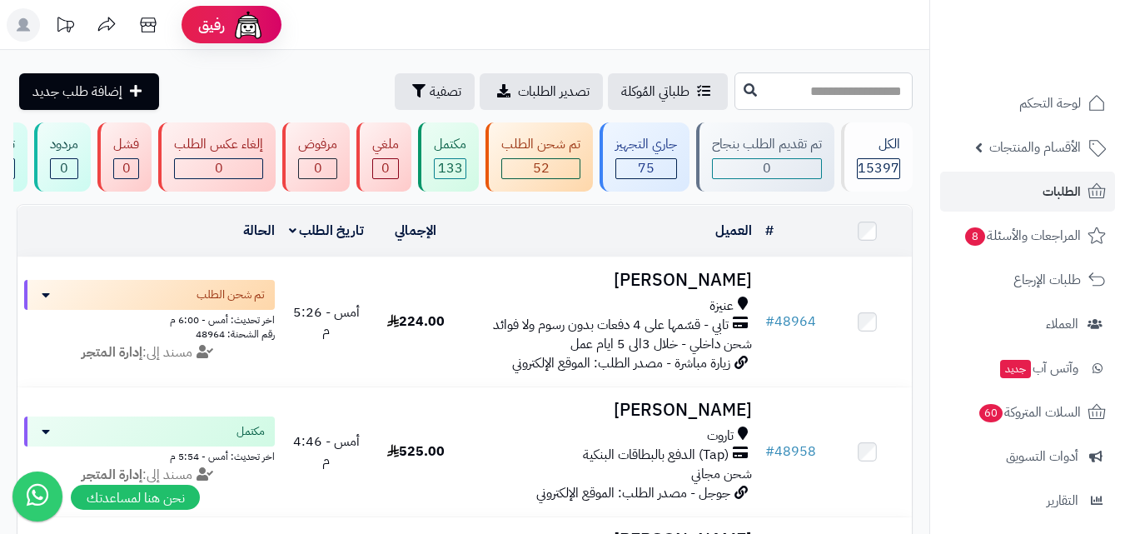
click at [876, 92] on input "text" at bounding box center [823, 90] width 178 height 37
type input "*****"
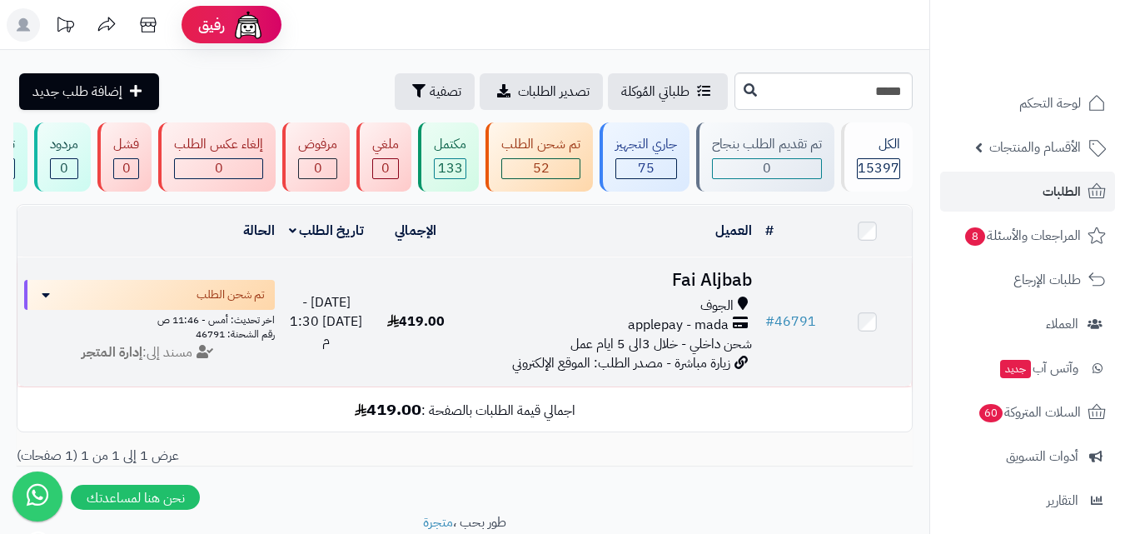
click at [685, 373] on span "زيارة مباشرة - مصدر الطلب: الموقع الإلكتروني" at bounding box center [621, 363] width 218 height 20
click at [695, 335] on span "applepay - mada" at bounding box center [678, 325] width 101 height 19
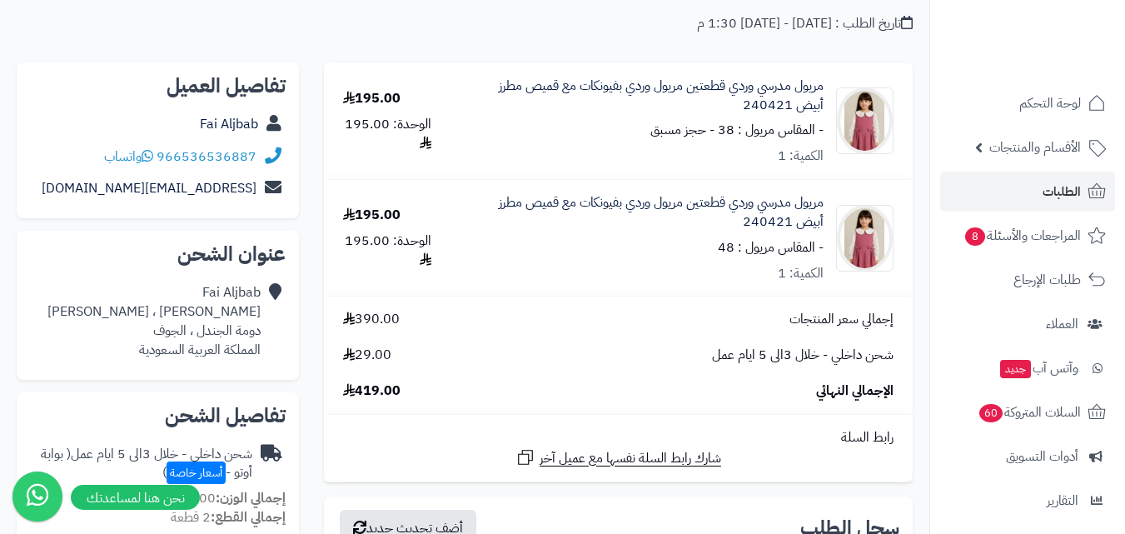
scroll to position [167, 0]
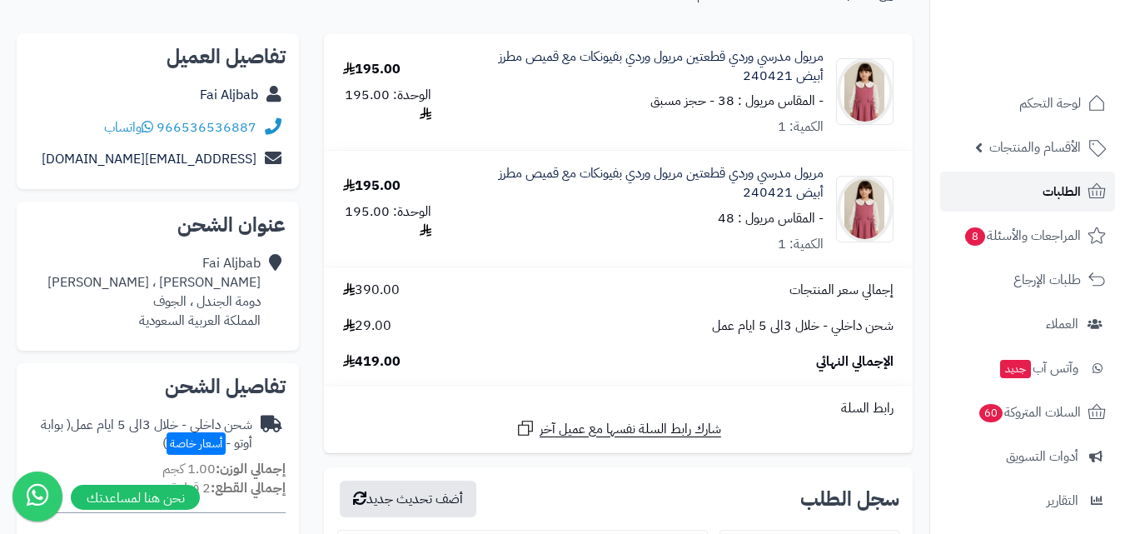
click at [1091, 192] on icon at bounding box center [1097, 192] width 20 height 20
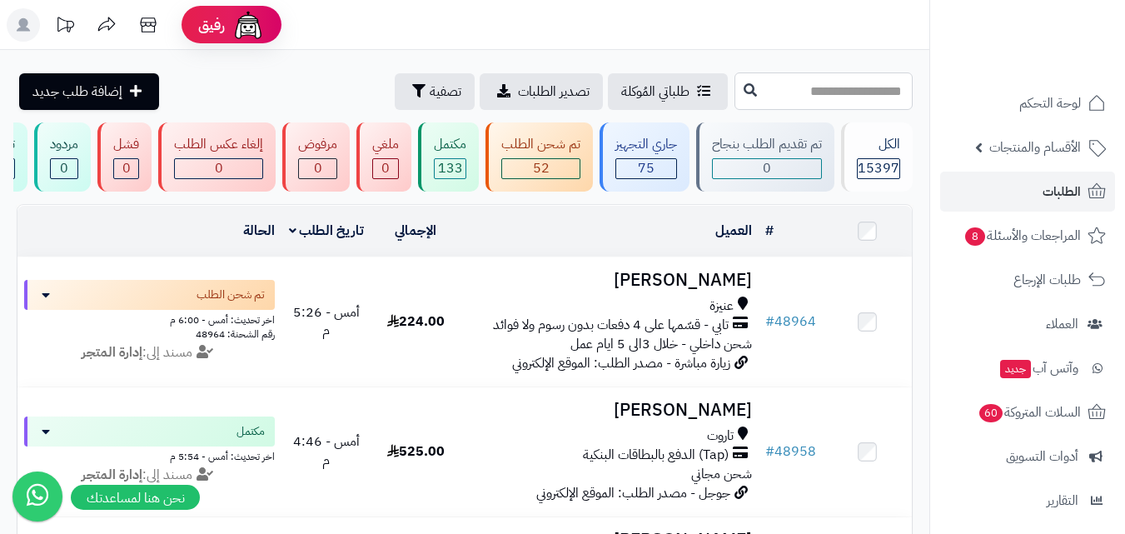
click at [767, 109] on input "text" at bounding box center [823, 90] width 178 height 37
type input "*****"
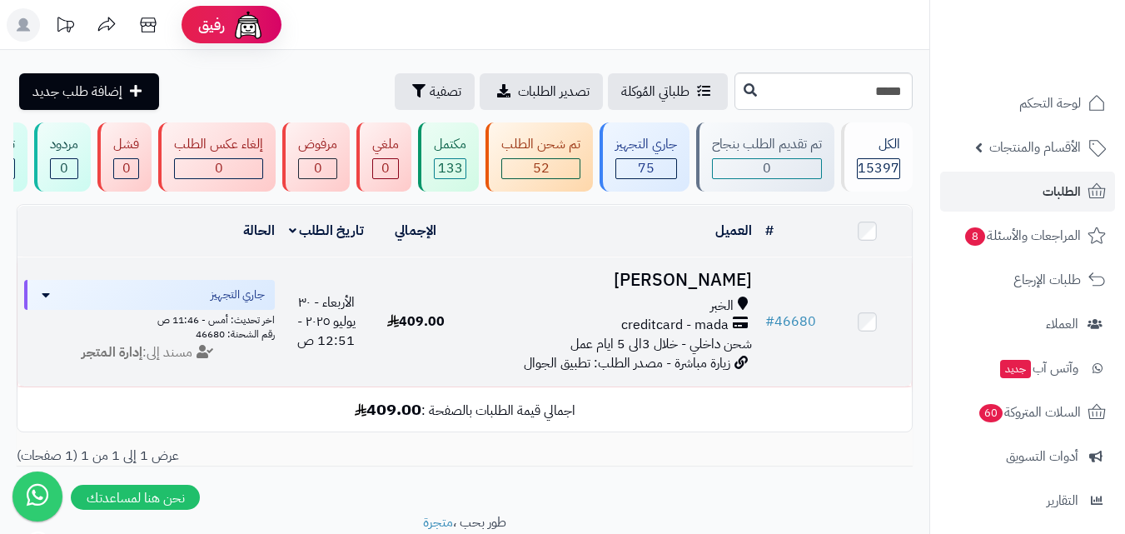
click at [631, 290] on h3 "[PERSON_NAME]" at bounding box center [609, 280] width 285 height 19
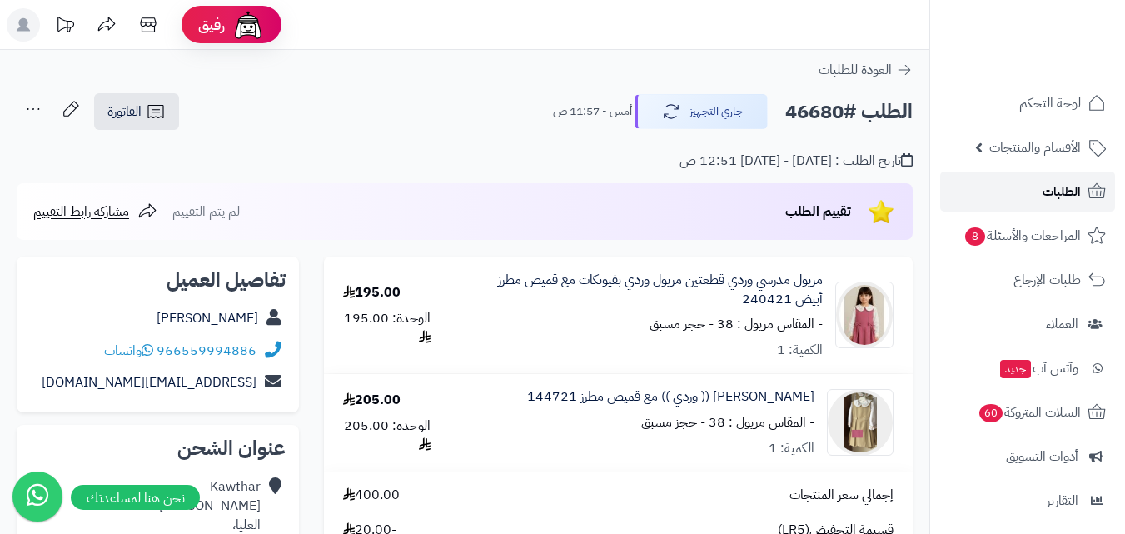
click at [1068, 194] on span "الطلبات" at bounding box center [1062, 191] width 38 height 23
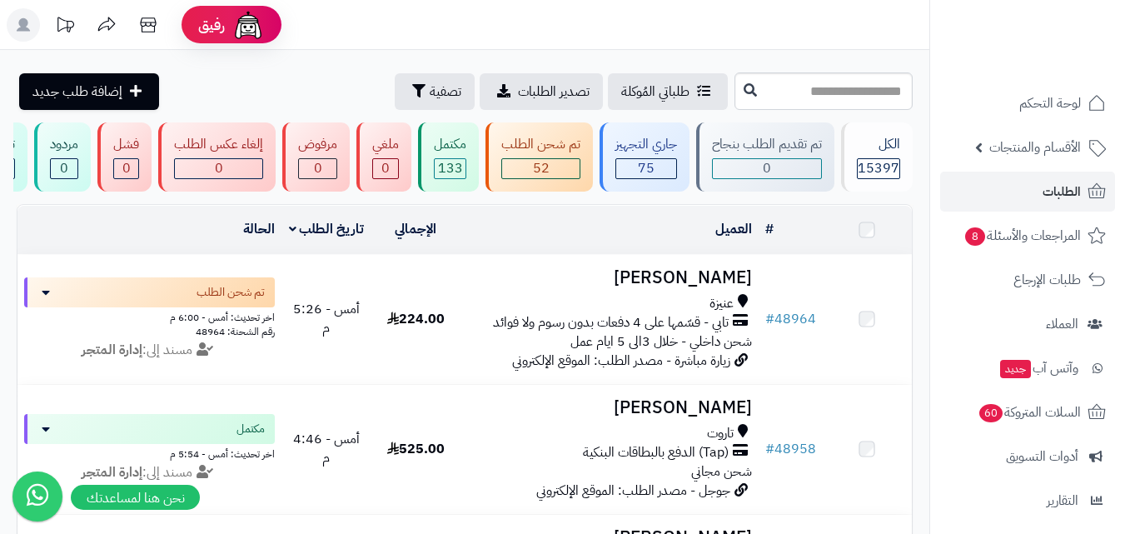
click at [856, 78] on input "text" at bounding box center [823, 90] width 178 height 37
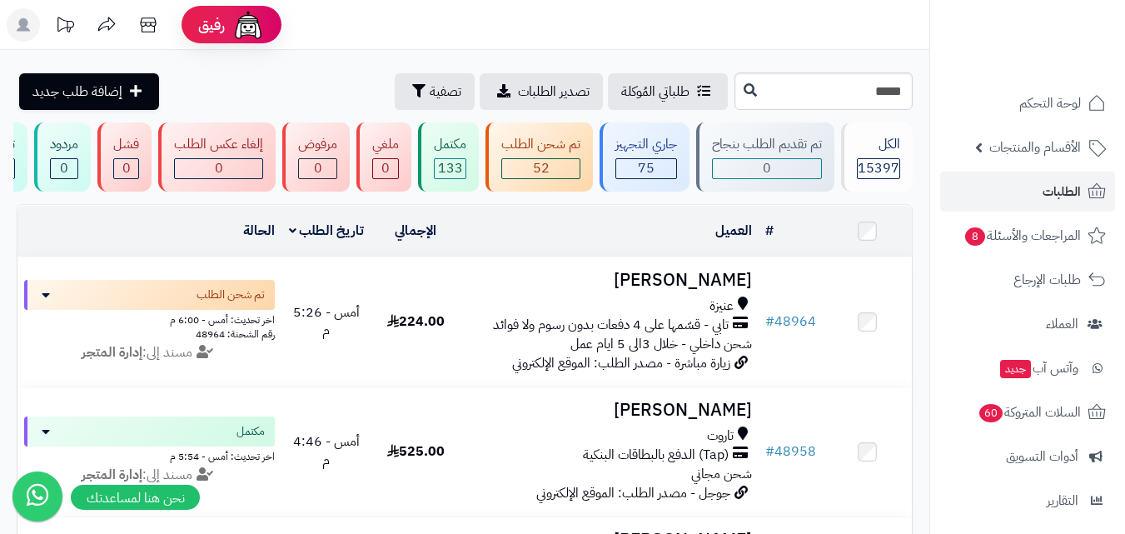
type input "*****"
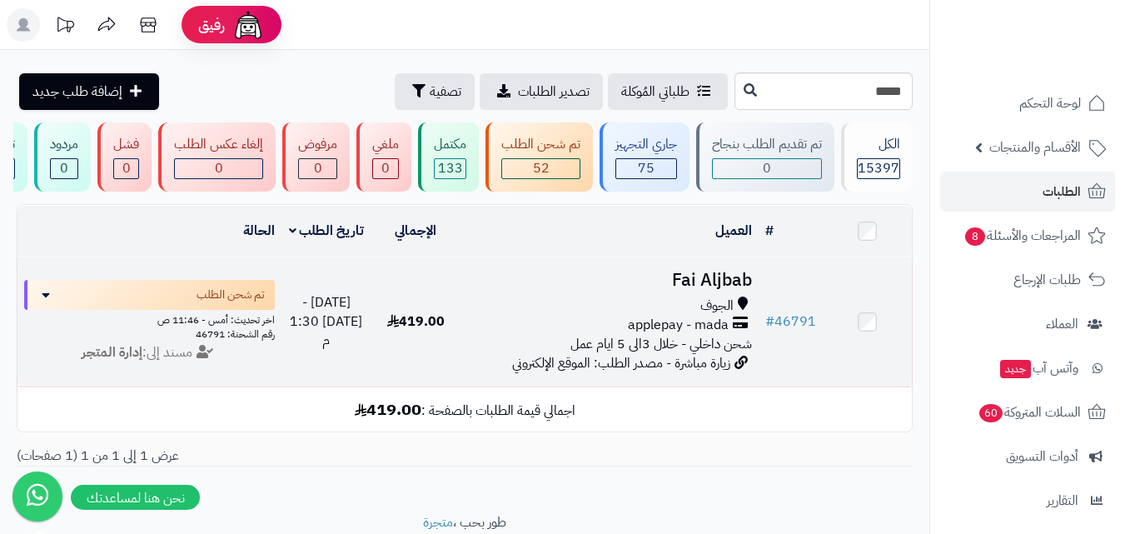
click at [719, 316] on span "الجوف" at bounding box center [716, 305] width 33 height 19
